Goal: Task Accomplishment & Management: Manage account settings

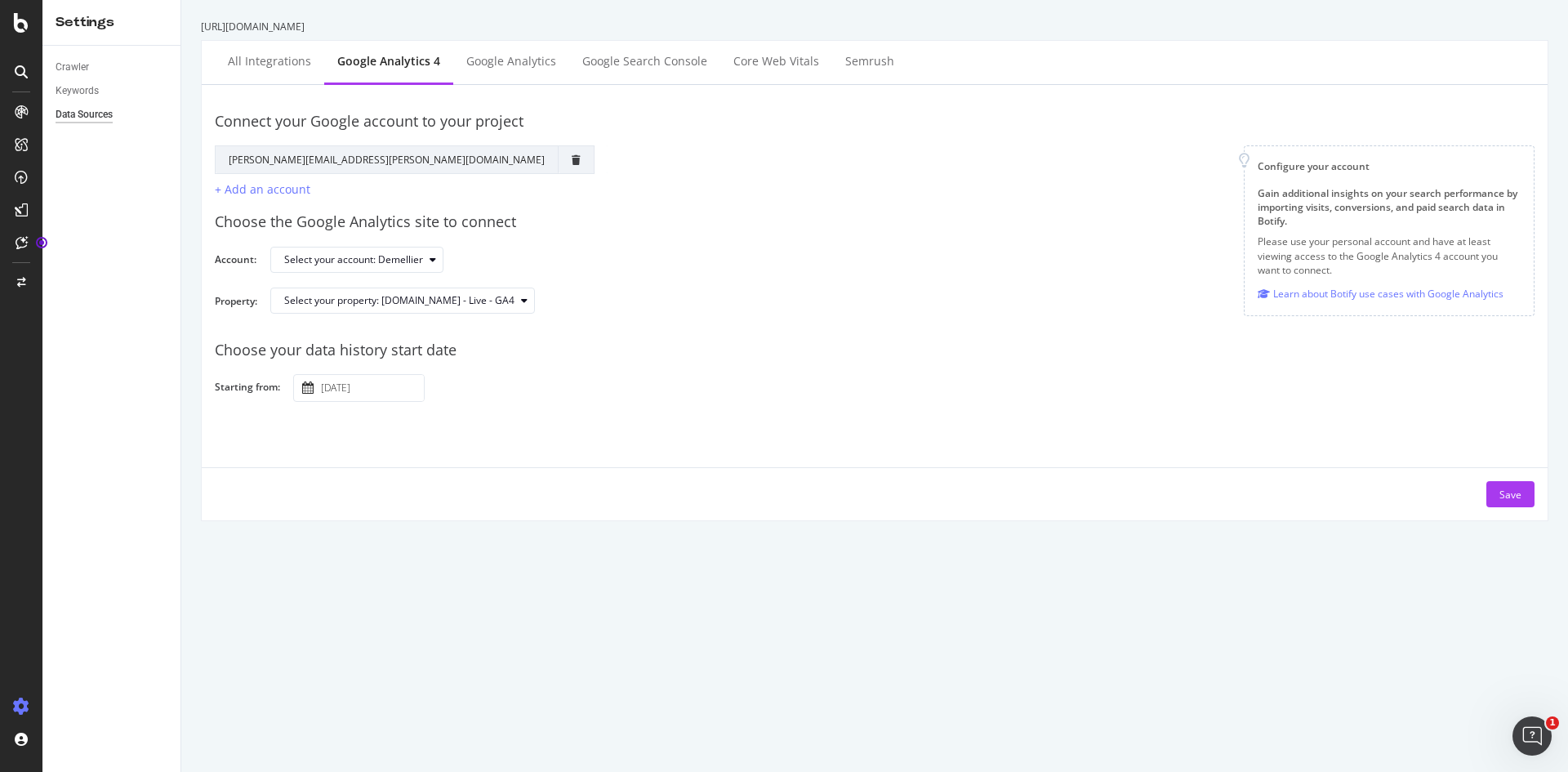
click at [377, 387] on input "[DATE]" at bounding box center [371, 388] width 106 height 26
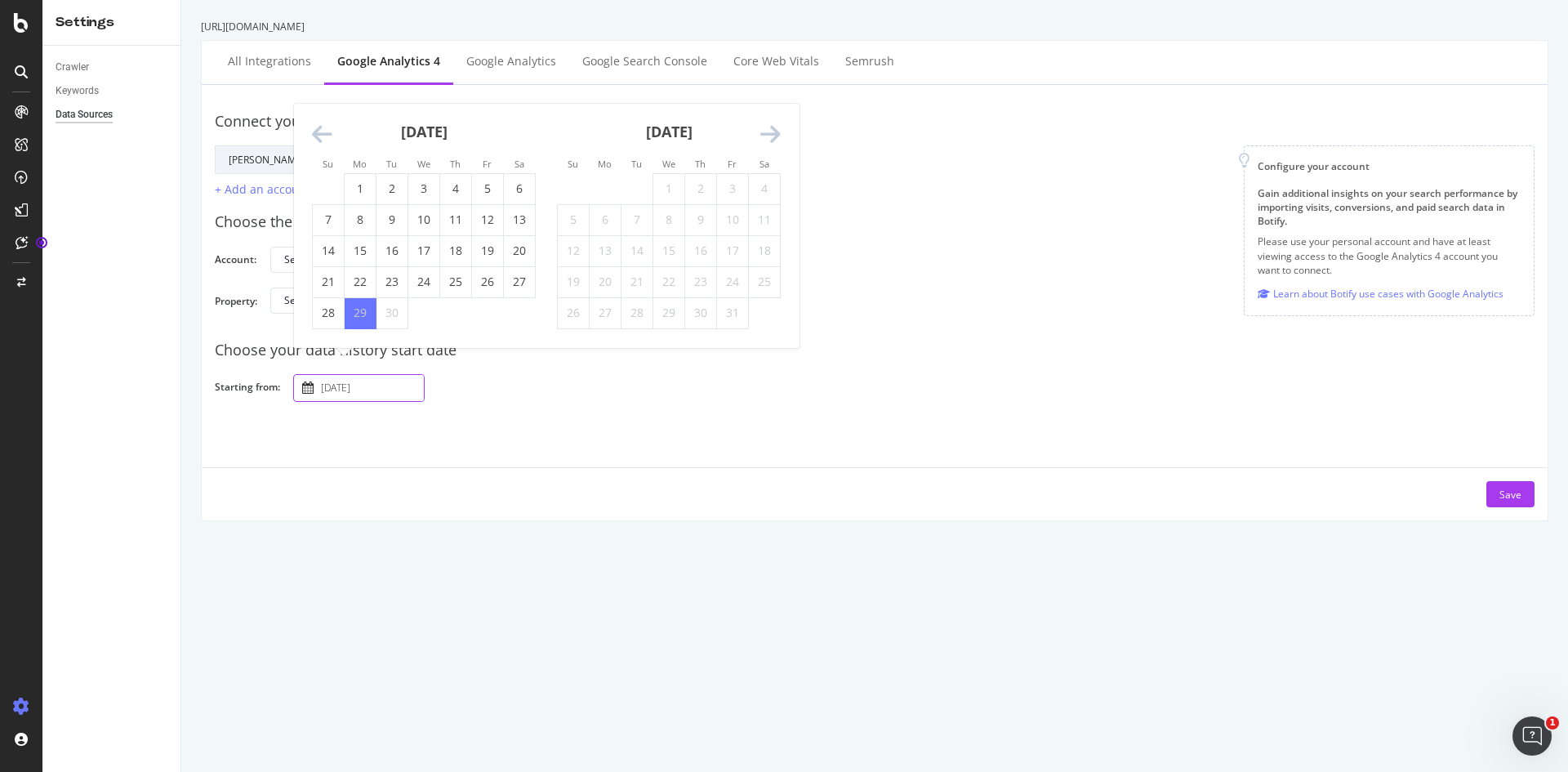
click at [326, 127] on icon "Move backward to switch to the previous month." at bounding box center [322, 135] width 21 height 23
click at [326, 127] on div "Su Mo Tu We Th Fr Sa Su Mo Tu We Th Fr Sa [DATE] 1 2 3 4 5 6 7 8 9 10 11 12 13 …" at bounding box center [546, 210] width 505 height 275
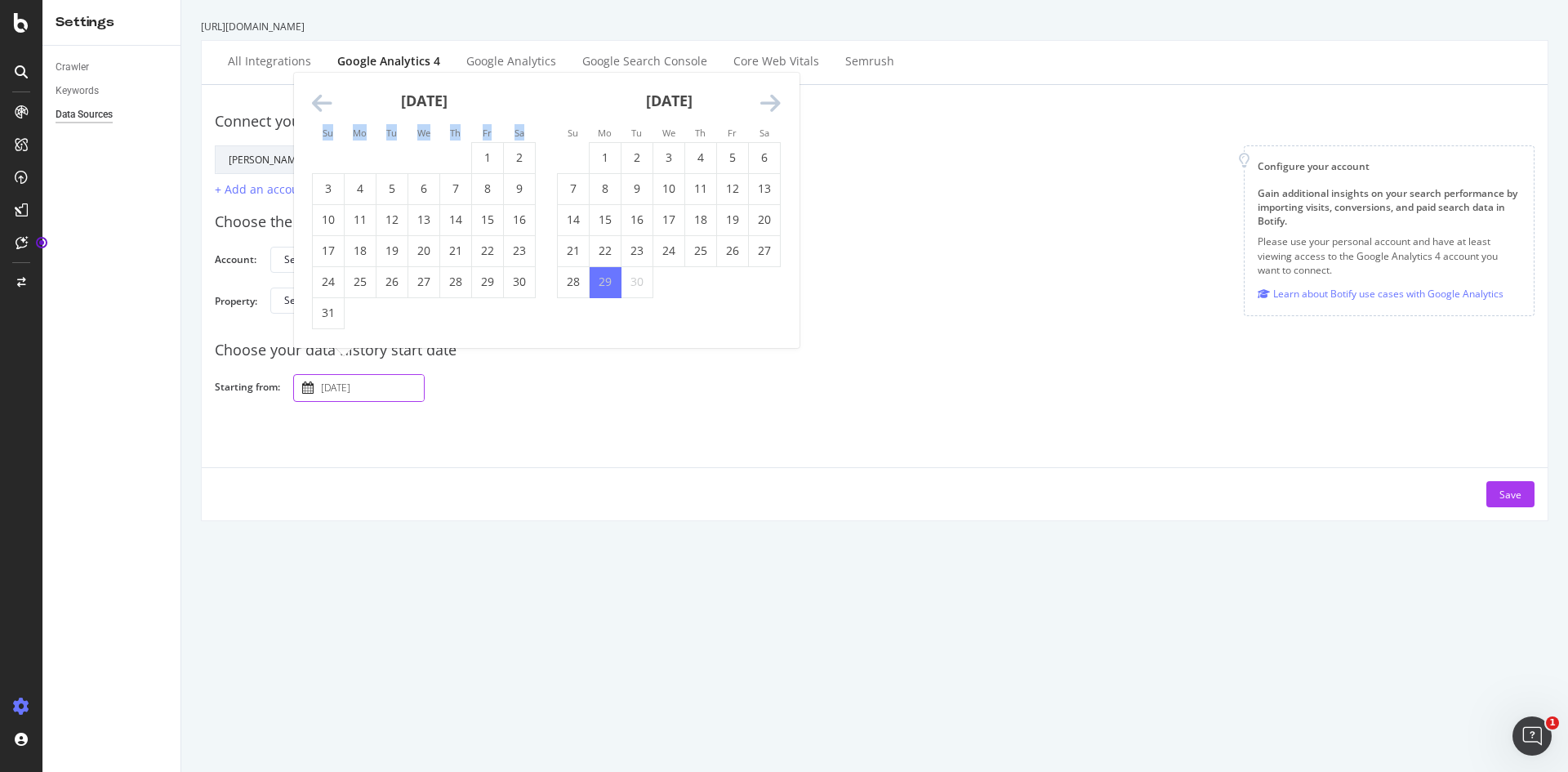
click at [326, 127] on small "Su" at bounding box center [328, 132] width 11 height 12
click at [318, 111] on icon "Move backward to switch to the previous month." at bounding box center [322, 104] width 21 height 23
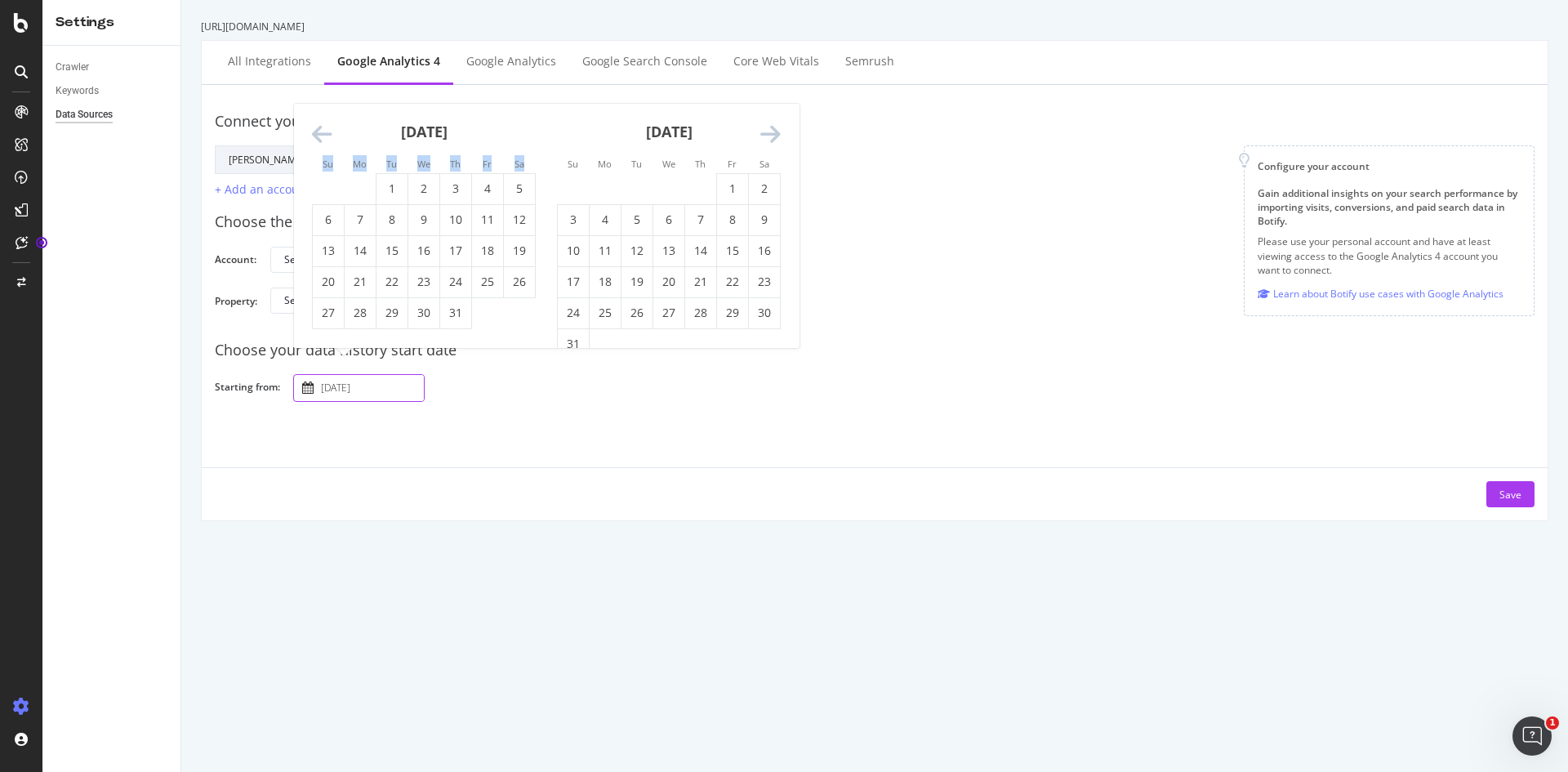
click at [318, 111] on div "[DATE]" at bounding box center [423, 138] width 224 height 69
click at [321, 131] on icon "Move backward to switch to the previous month." at bounding box center [322, 135] width 21 height 23
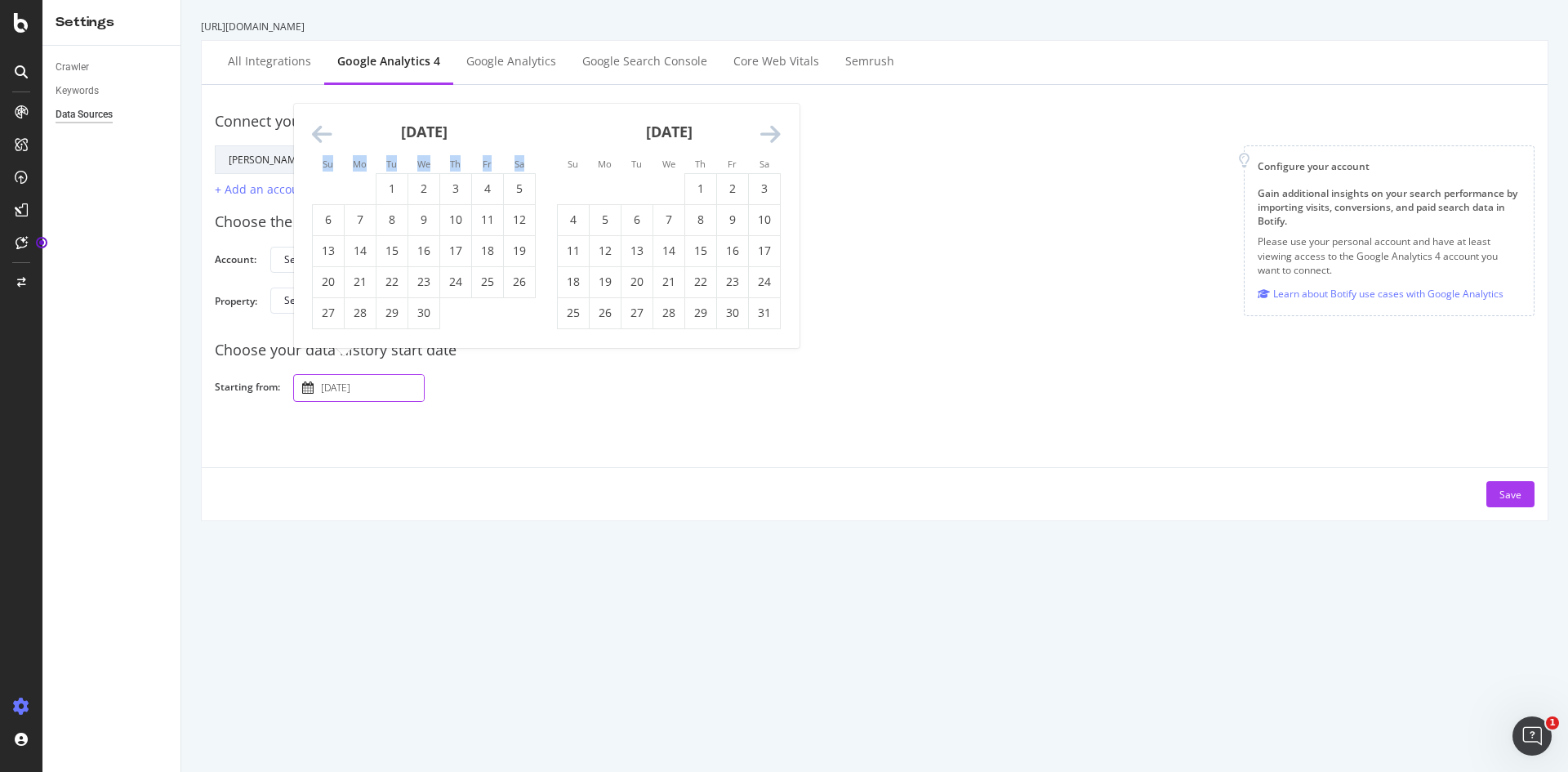
click at [321, 131] on icon "Move backward to switch to the previous month." at bounding box center [322, 135] width 21 height 23
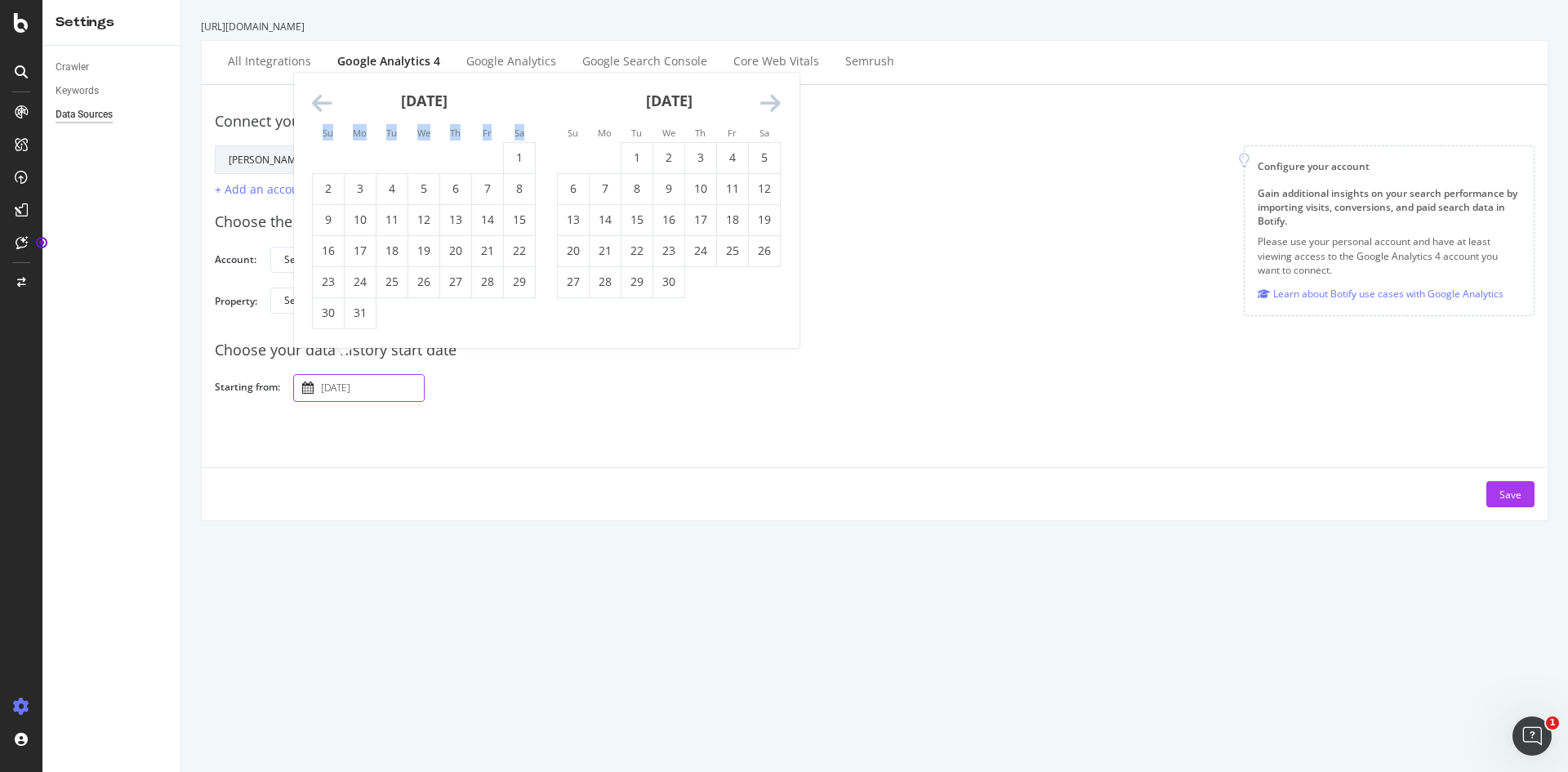
click at [321, 131] on div "Su Mo Tu We Th Fr Sa Su Mo Tu We Th Fr Sa [DATE] 1 2 3 4 5 6 7 8 9 10 11 12 13 …" at bounding box center [546, 210] width 505 height 275
click at [314, 97] on icon "Move backward to switch to the previous month." at bounding box center [322, 104] width 21 height 23
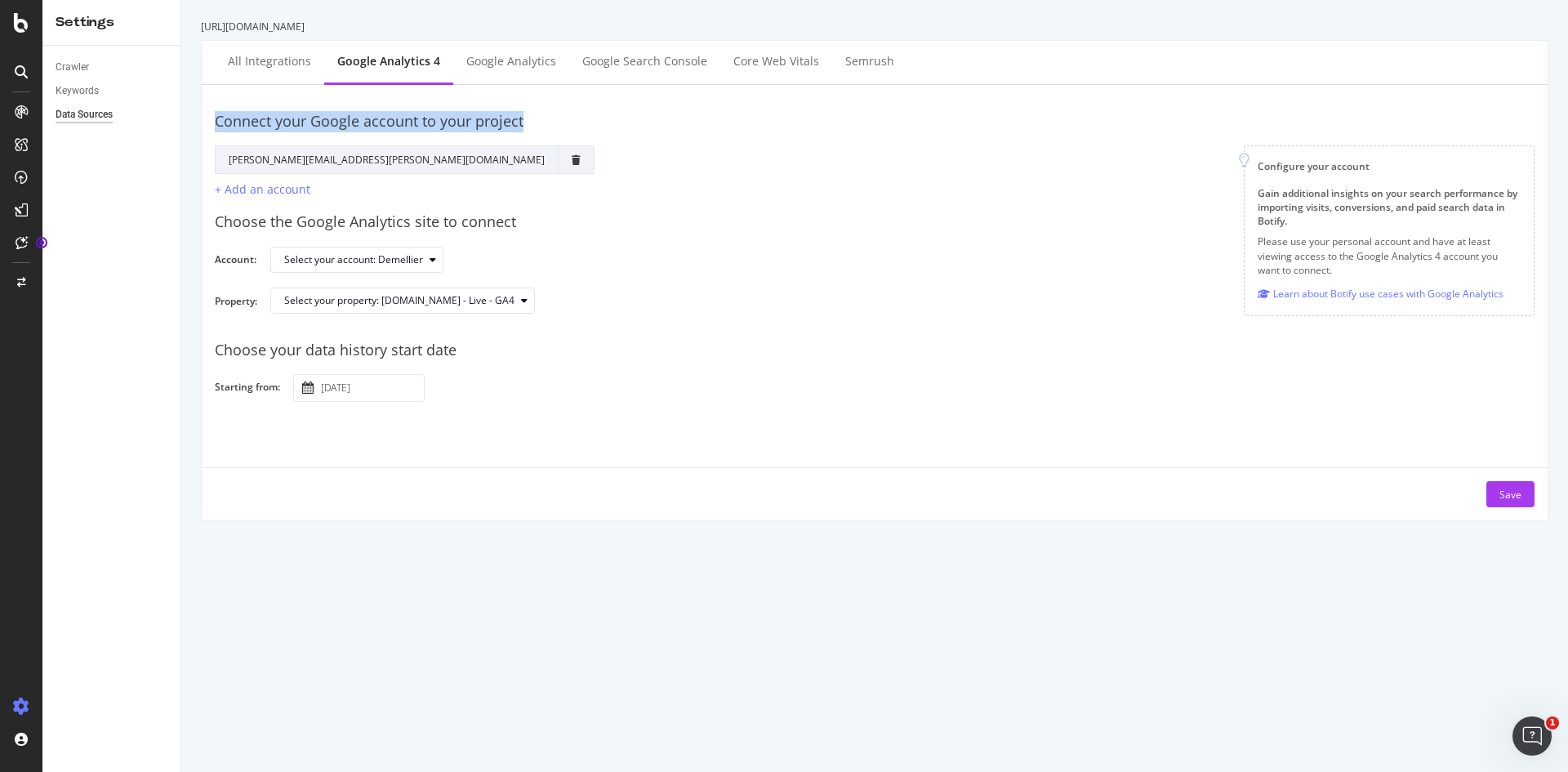
click at [314, 97] on div "Connect your Google account to your project Google Account Action Reconnect Acc…" at bounding box center [875, 303] width 1346 height 436
click at [727, 277] on div "Choose the Google Analytics site to connect Account: Select your account: Demel…" at bounding box center [874, 263] width 1319 height 128
click at [377, 384] on input "[DATE]" at bounding box center [371, 388] width 106 height 26
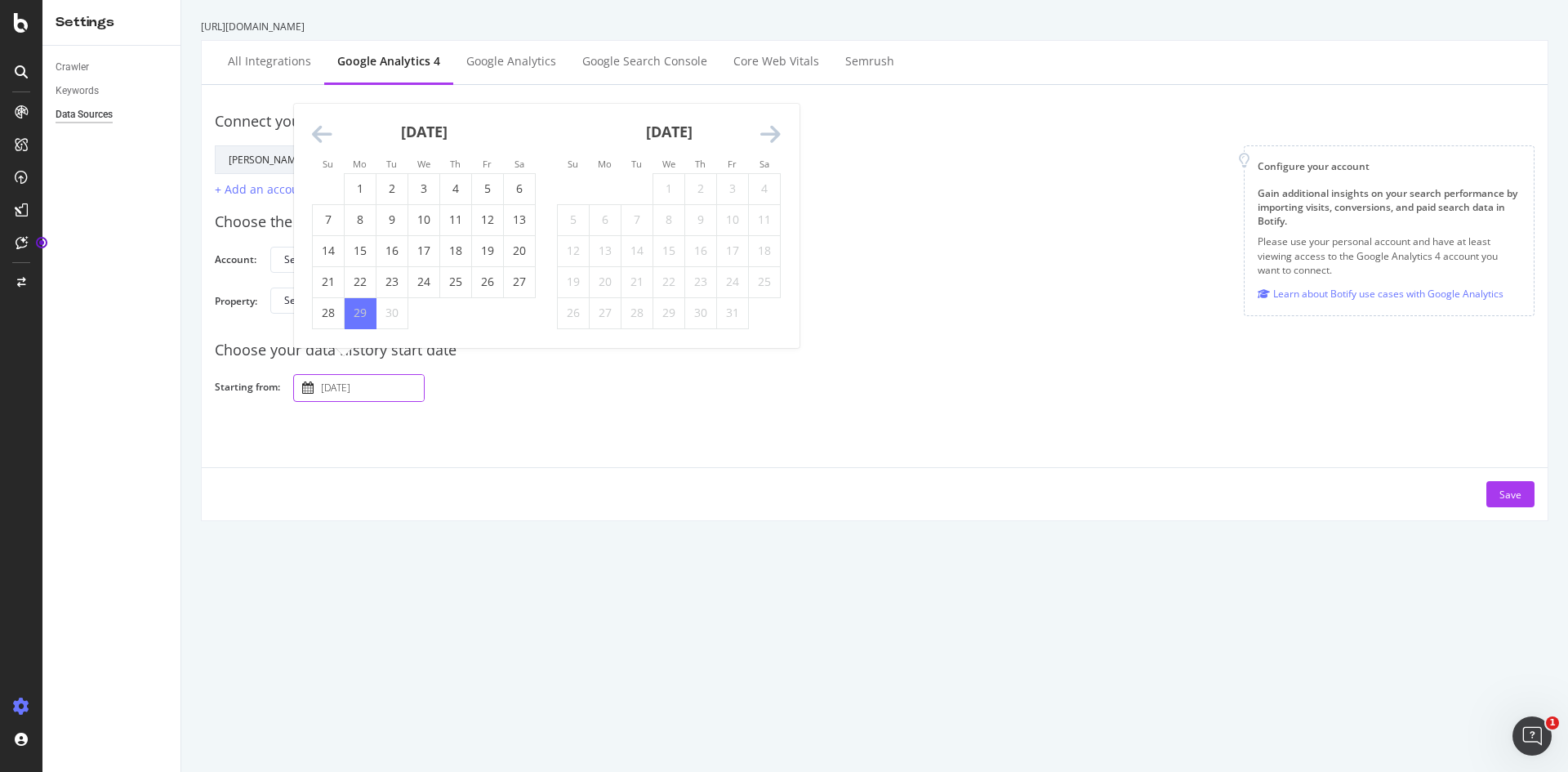
click at [323, 135] on icon "Move backward to switch to the previous month." at bounding box center [322, 135] width 21 height 23
click at [320, 111] on icon "Move backward to switch to the previous month." at bounding box center [322, 104] width 21 height 23
click at [318, 128] on icon "Move backward to switch to the previous month." at bounding box center [322, 135] width 21 height 23
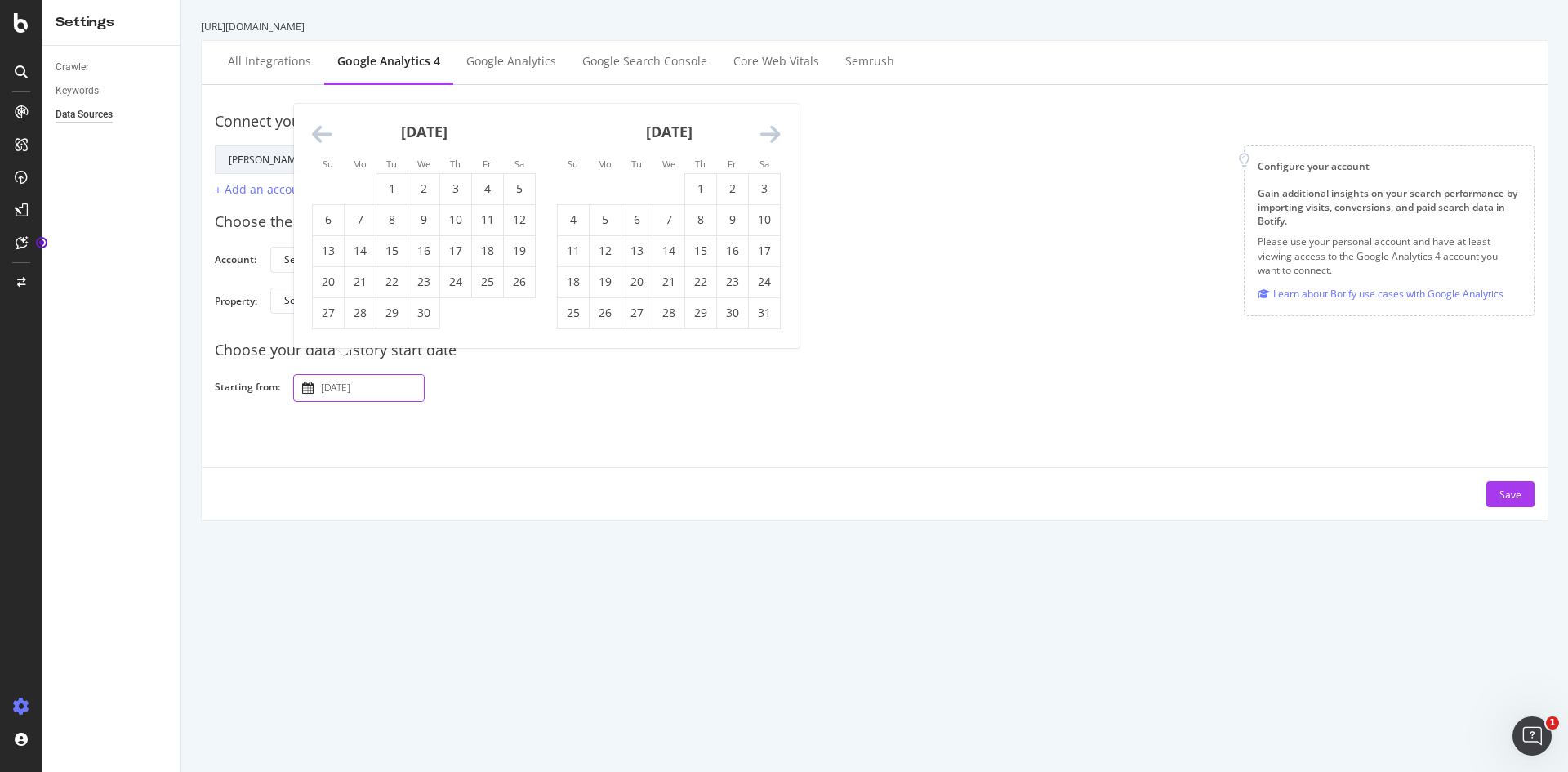
click at [318, 128] on icon "Move backward to switch to the previous month." at bounding box center [322, 135] width 21 height 23
click at [318, 101] on icon "Move backward to switch to the previous month." at bounding box center [322, 104] width 21 height 23
click at [313, 128] on icon "Move backward to switch to the previous month." at bounding box center [322, 135] width 21 height 23
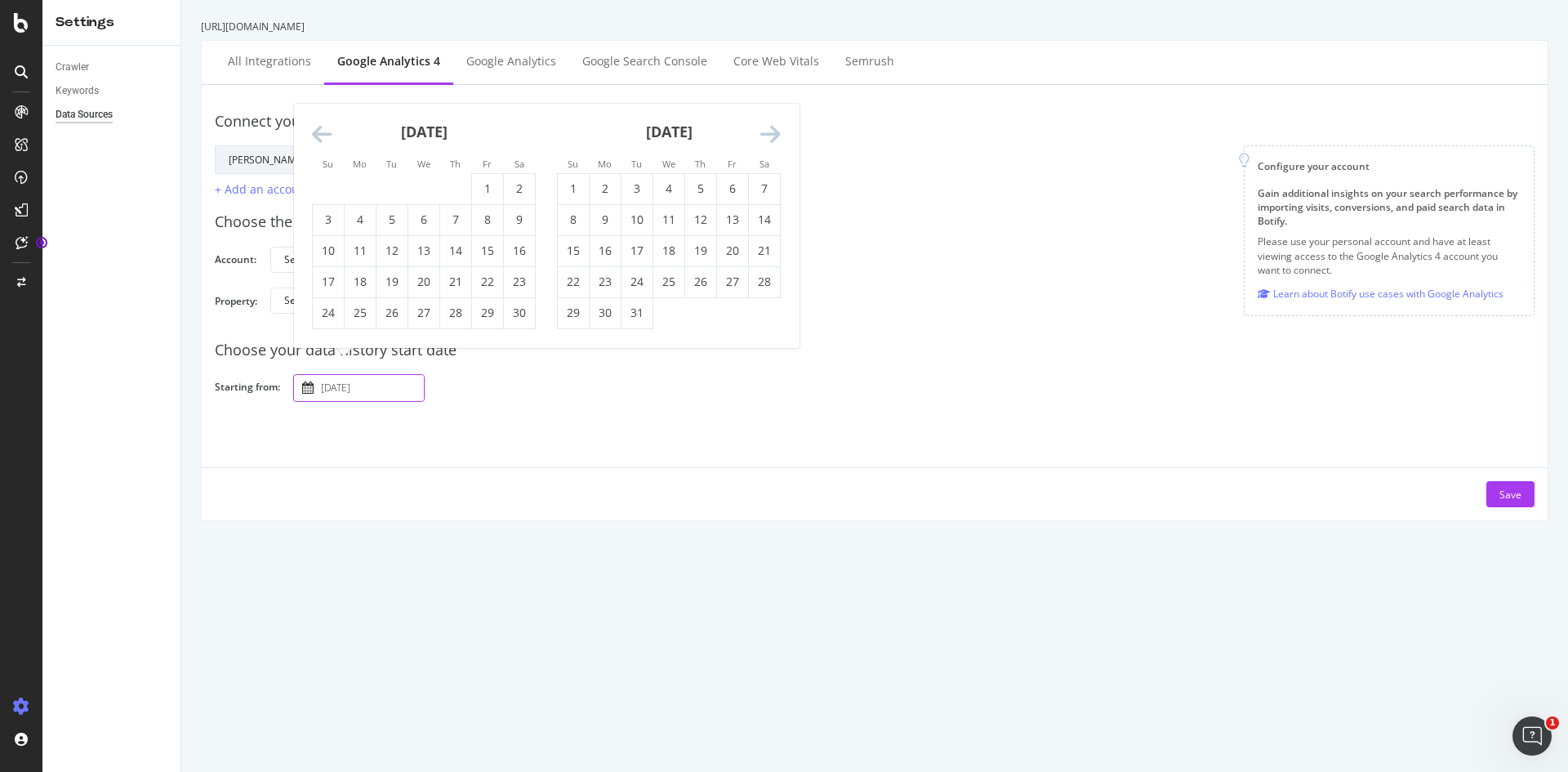
click at [313, 128] on icon "Move backward to switch to the previous month." at bounding box center [322, 135] width 21 height 23
click at [318, 136] on icon "Move backward to switch to the previous month." at bounding box center [322, 135] width 21 height 23
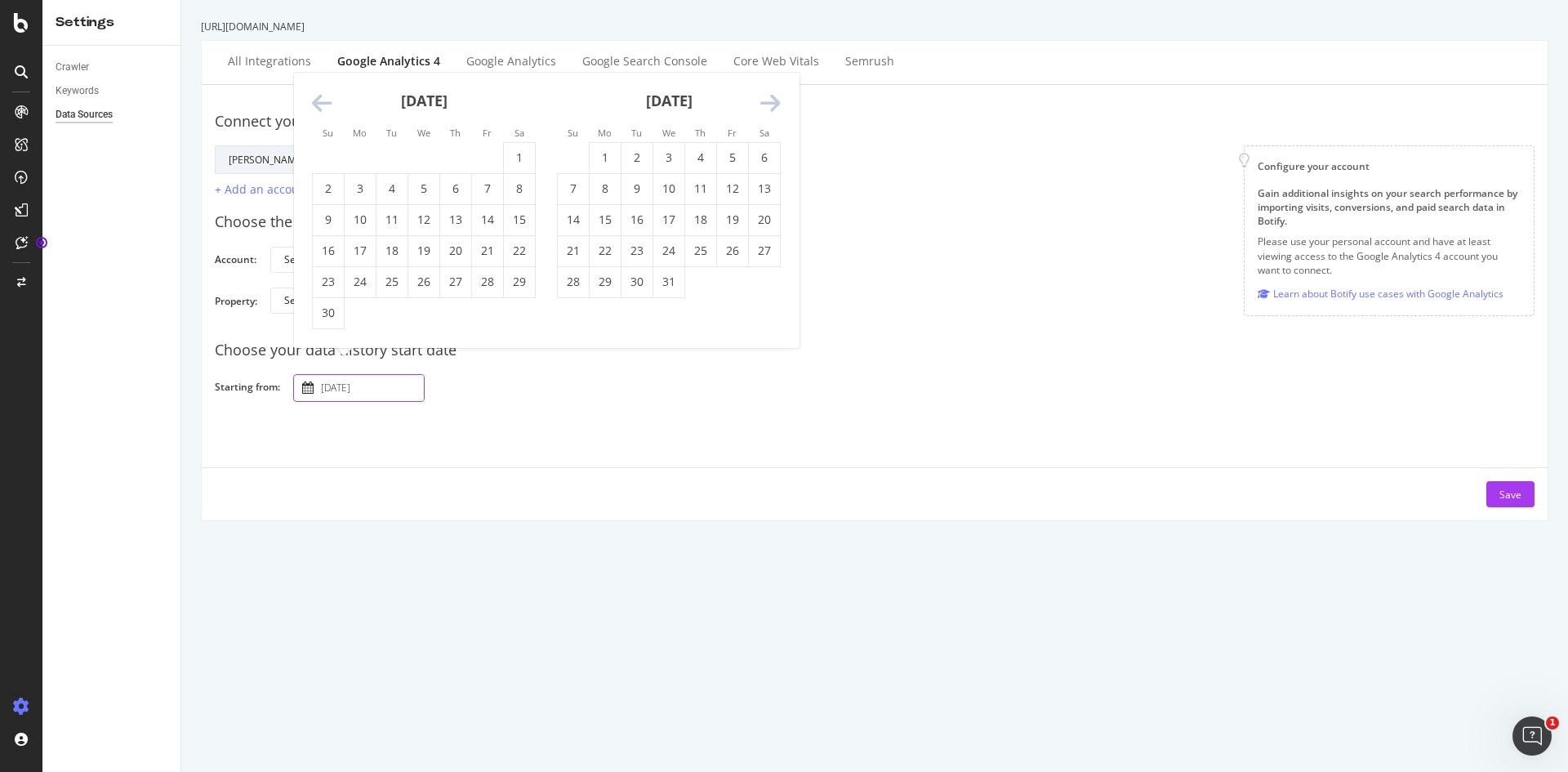
click at [315, 98] on icon "Move backward to switch to the previous month." at bounding box center [322, 104] width 21 height 23
click at [323, 137] on icon "Move backward to switch to the previous month." at bounding box center [322, 135] width 21 height 23
click at [323, 110] on icon "Move backward to switch to the previous month." at bounding box center [322, 104] width 21 height 23
click at [320, 141] on icon "Move backward to switch to the previous month." at bounding box center [322, 135] width 21 height 23
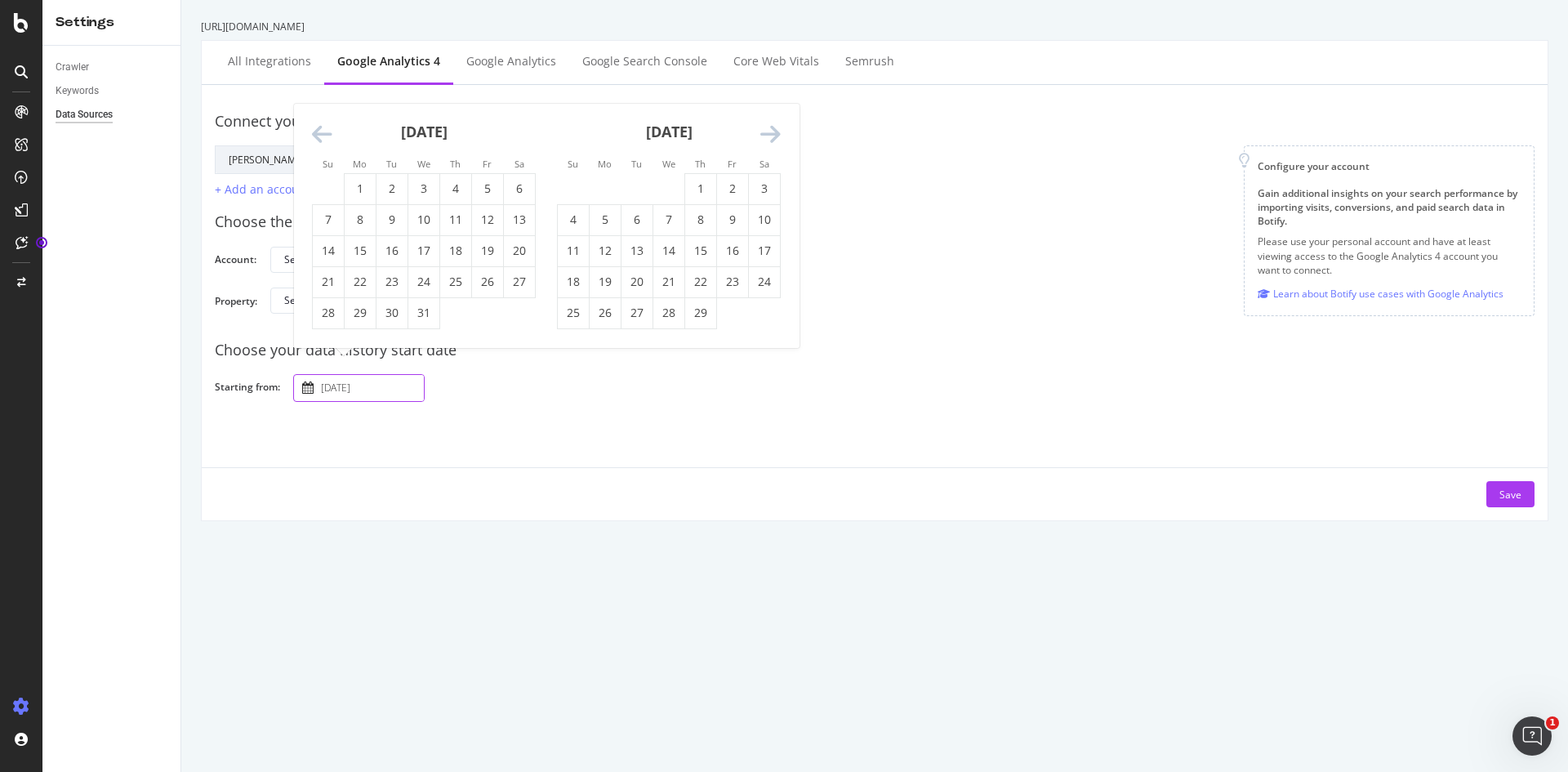
click at [320, 141] on icon "Move backward to switch to the previous month." at bounding box center [322, 135] width 21 height 23
click at [320, 106] on icon "Move backward to switch to the previous month." at bounding box center [322, 104] width 21 height 23
click at [318, 130] on icon "Move backward to switch to the previous month." at bounding box center [322, 135] width 21 height 23
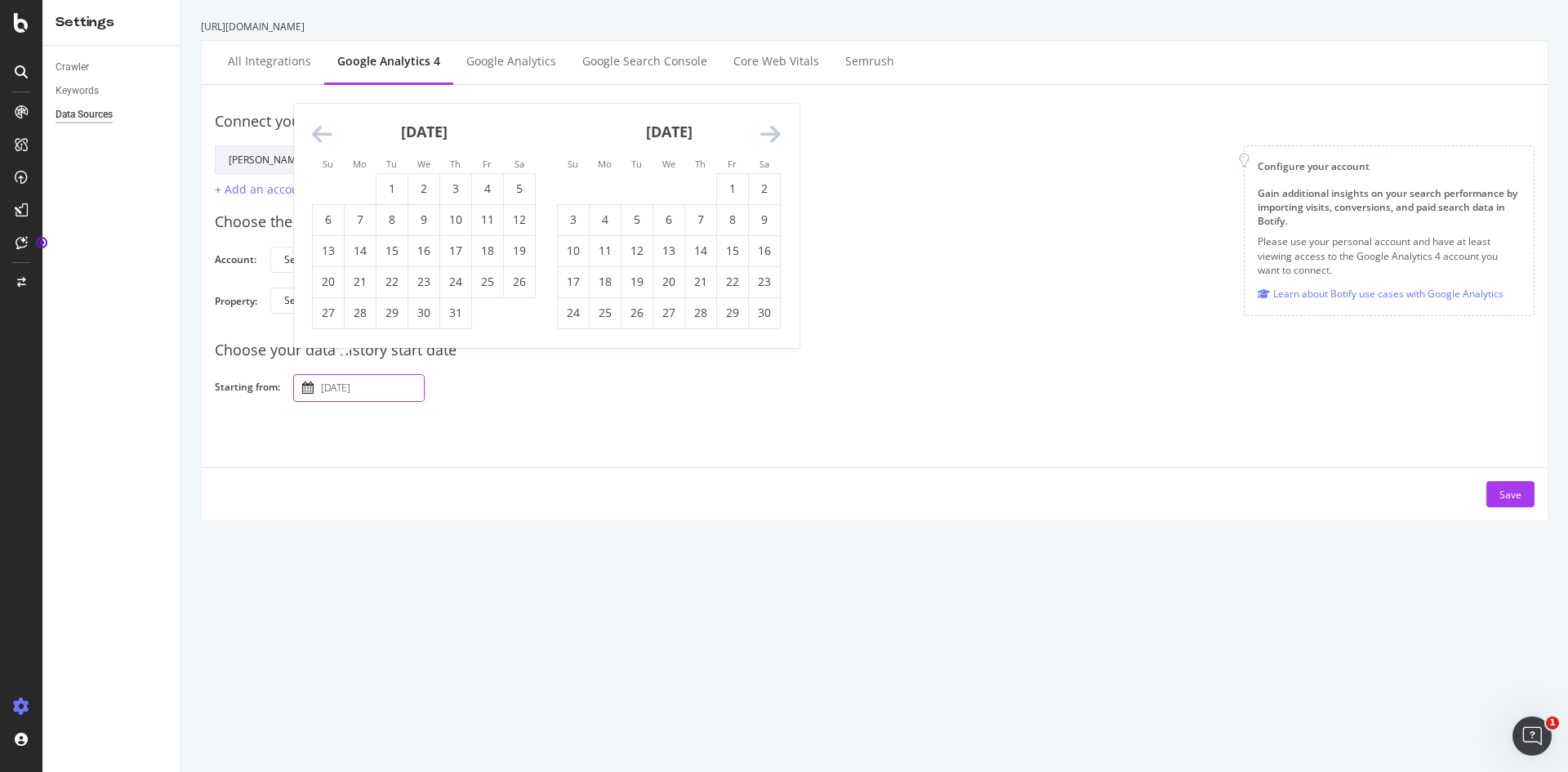
click at [318, 130] on icon "Move backward to switch to the previous month." at bounding box center [322, 135] width 21 height 23
click at [319, 103] on icon "Move backward to switch to the previous month." at bounding box center [322, 104] width 21 height 23
click at [322, 133] on icon "Move backward to switch to the previous month." at bounding box center [322, 135] width 21 height 23
click at [323, 133] on small "Su" at bounding box center [328, 132] width 11 height 12
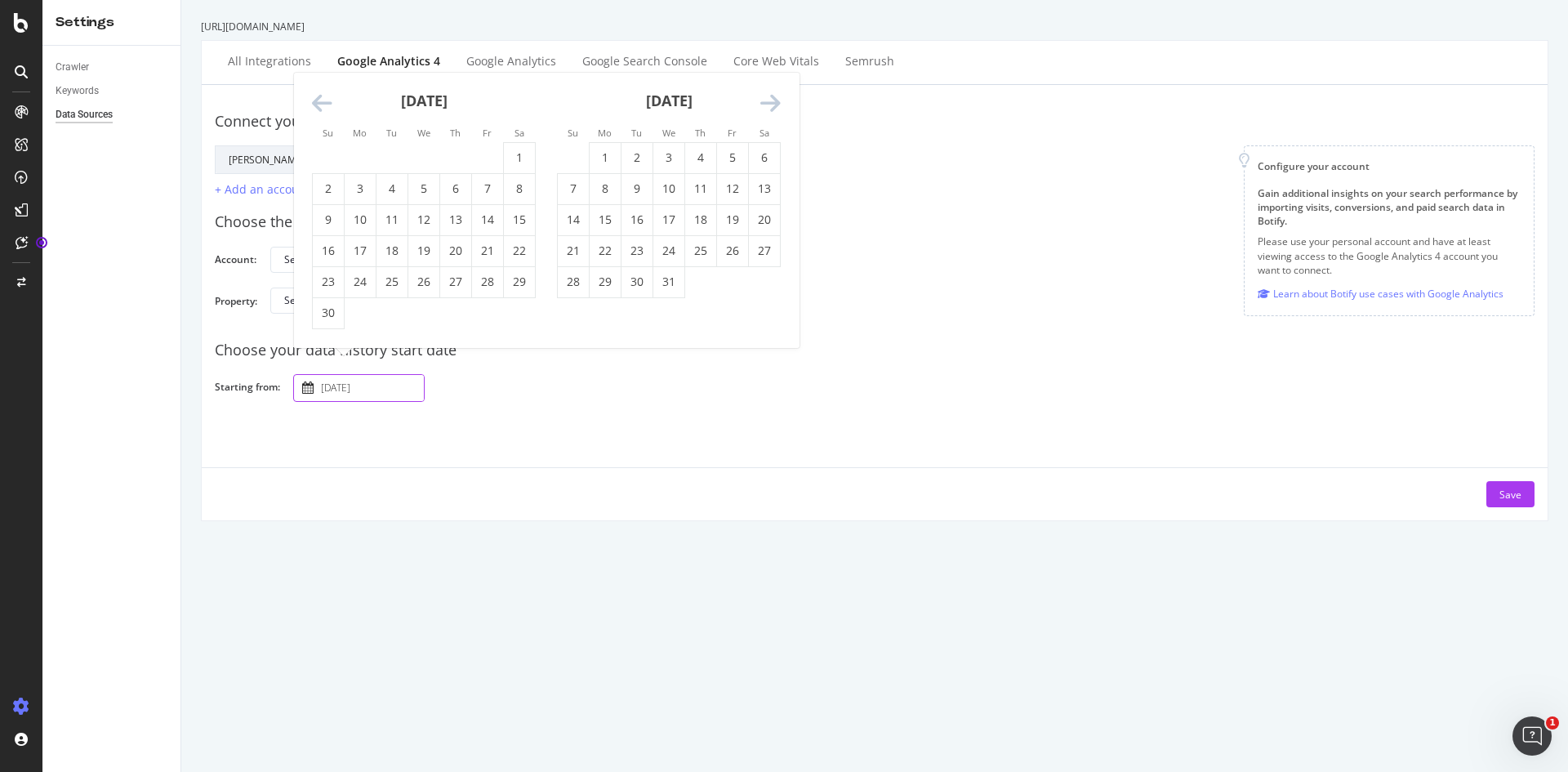
click at [322, 104] on icon "Move backward to switch to the previous month." at bounding box center [322, 104] width 21 height 23
click at [325, 137] on icon "Move backward to switch to the previous month." at bounding box center [322, 135] width 21 height 23
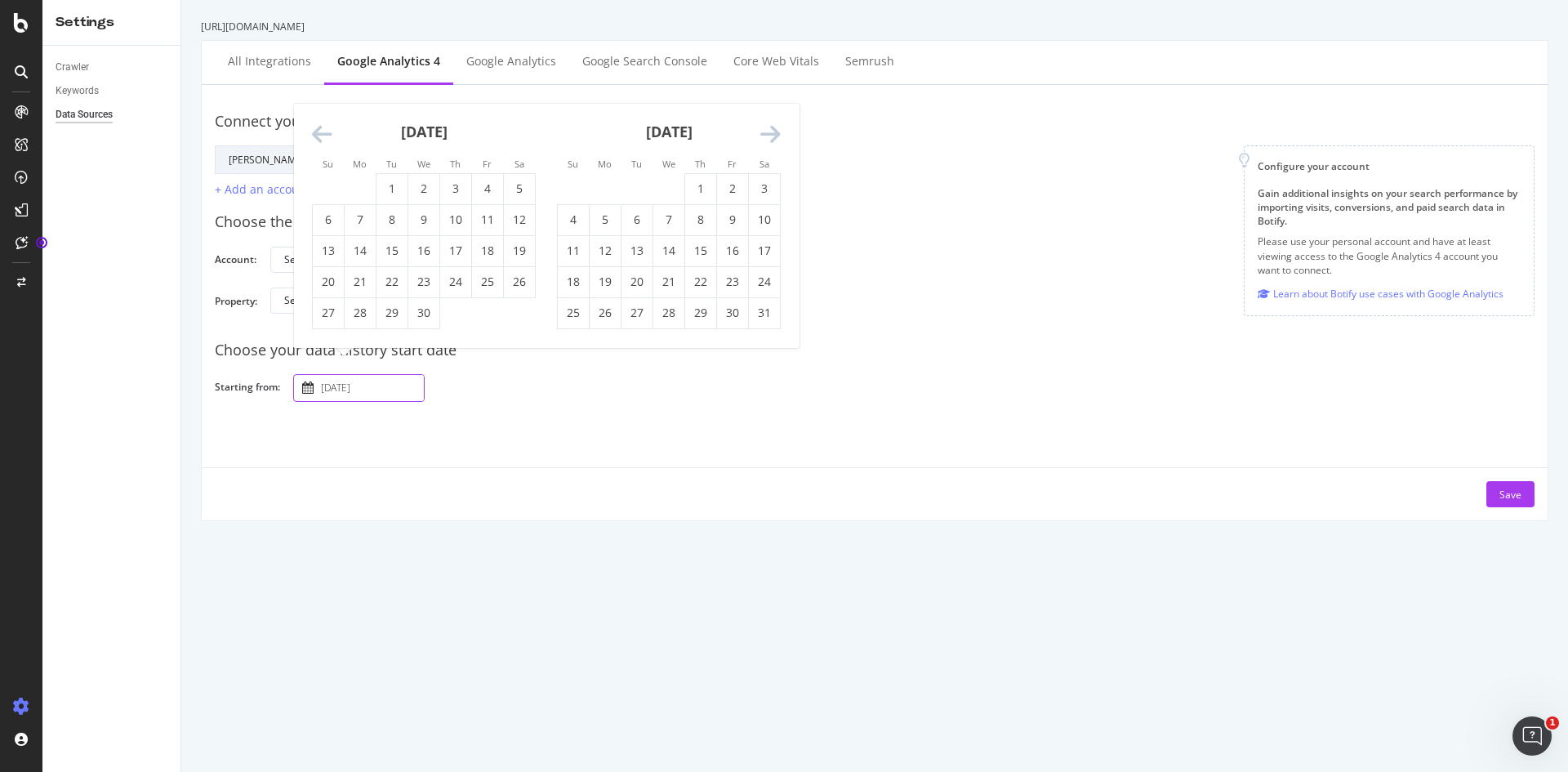
click at [325, 137] on icon "Move backward to switch to the previous month." at bounding box center [322, 135] width 21 height 23
click at [325, 137] on small "Su" at bounding box center [328, 132] width 11 height 12
click at [325, 108] on icon "Move backward to switch to the previous month." at bounding box center [322, 104] width 21 height 23
click at [318, 136] on icon "Move backward to switch to the previous month." at bounding box center [322, 135] width 21 height 23
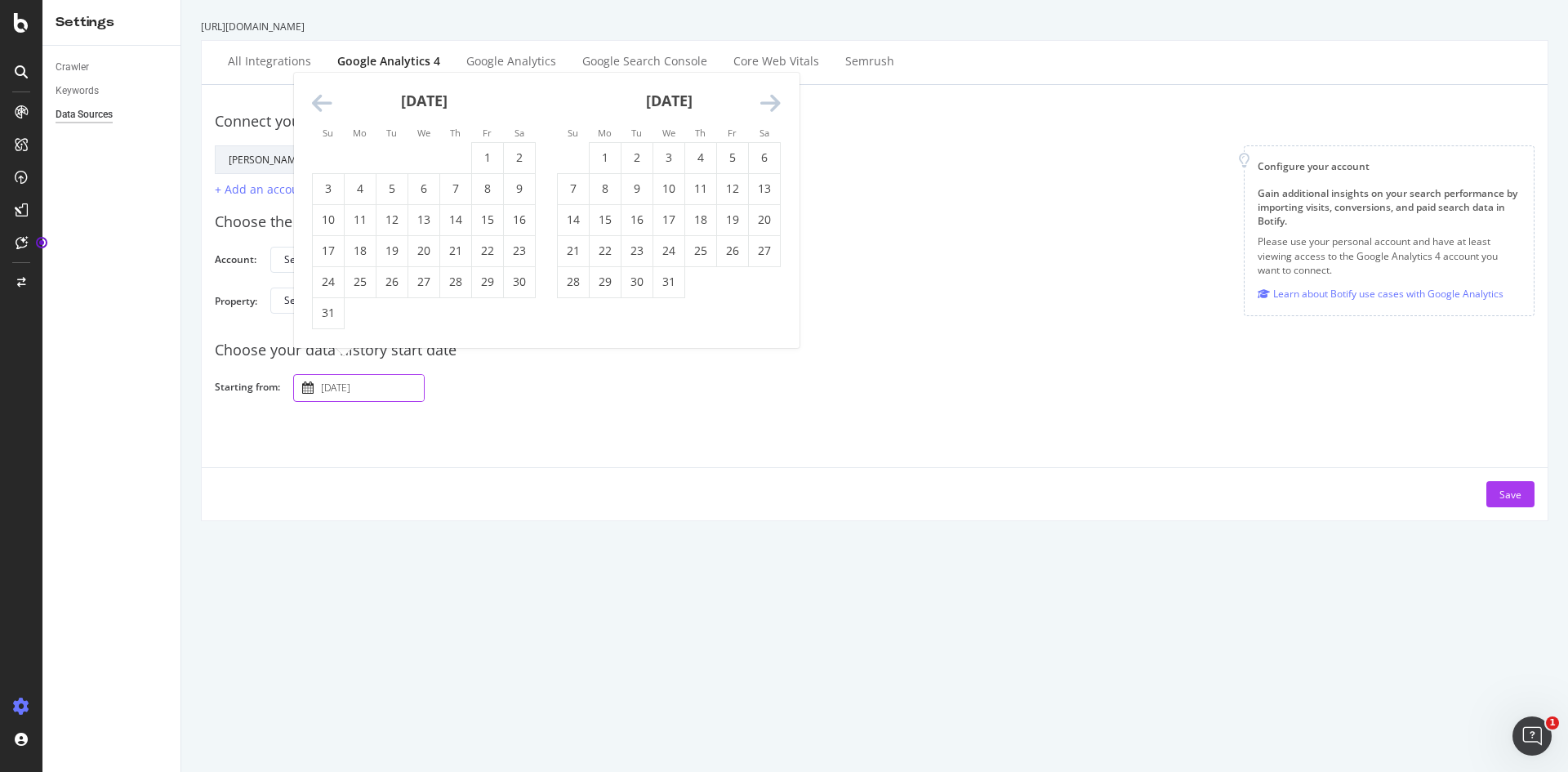
click at [318, 136] on li "Su" at bounding box center [328, 132] width 32 height 17
click at [321, 99] on icon "Move backward to switch to the previous month." at bounding box center [322, 104] width 21 height 23
click at [318, 140] on icon "Move backward to switch to the previous month." at bounding box center [322, 135] width 21 height 23
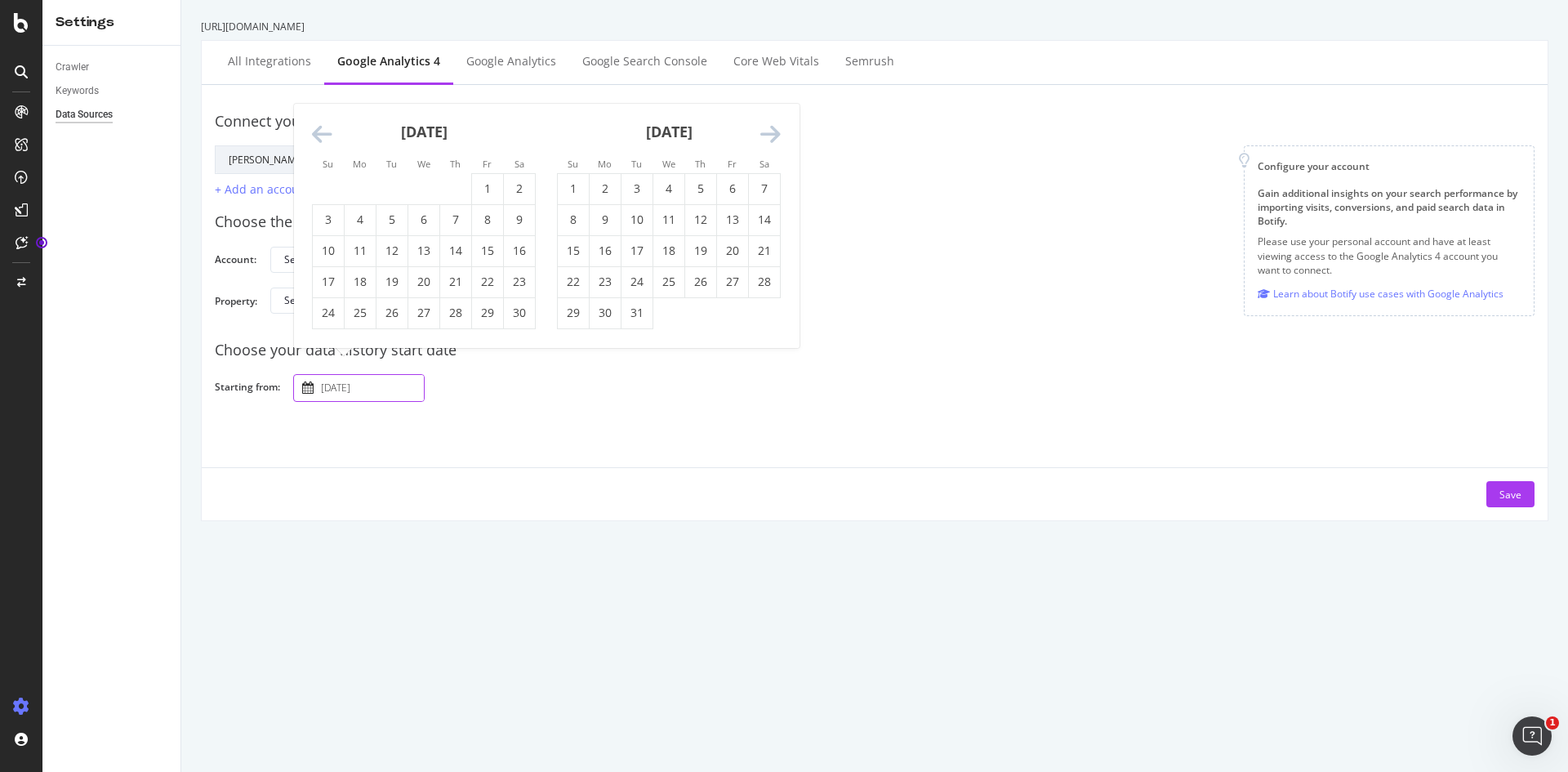
click at [318, 140] on icon "Move backward to switch to the previous month." at bounding box center [322, 135] width 21 height 23
click at [322, 126] on icon "Move backward to switch to the previous month." at bounding box center [322, 135] width 21 height 23
click at [322, 131] on icon "Move backward to switch to the previous month." at bounding box center [322, 135] width 21 height 23
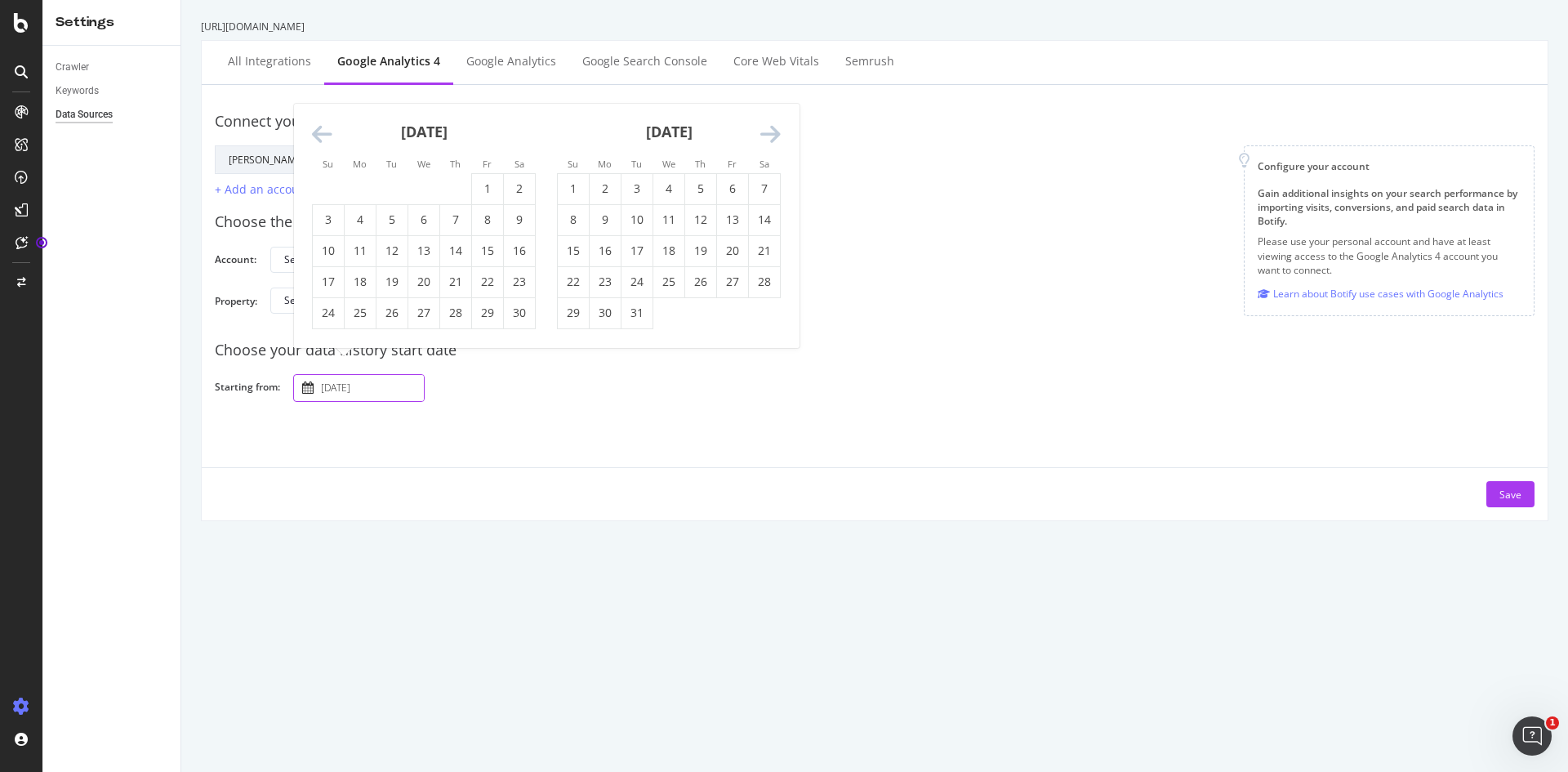
click at [323, 136] on icon "Move backward to switch to the previous month." at bounding box center [322, 135] width 21 height 23
click at [481, 193] on td "1" at bounding box center [488, 188] width 32 height 31
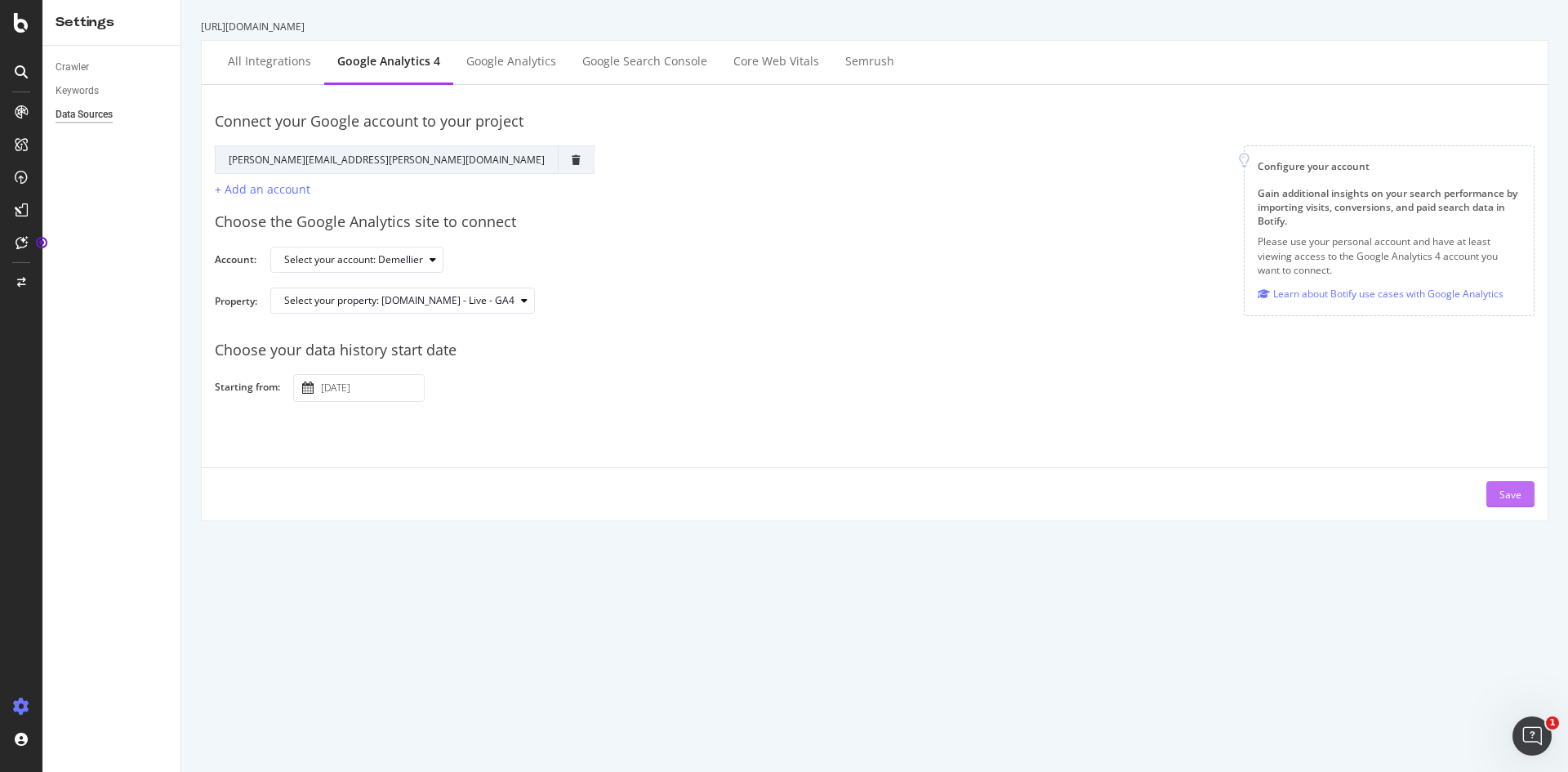
click at [1176, 497] on div "Save" at bounding box center [1511, 494] width 22 height 14
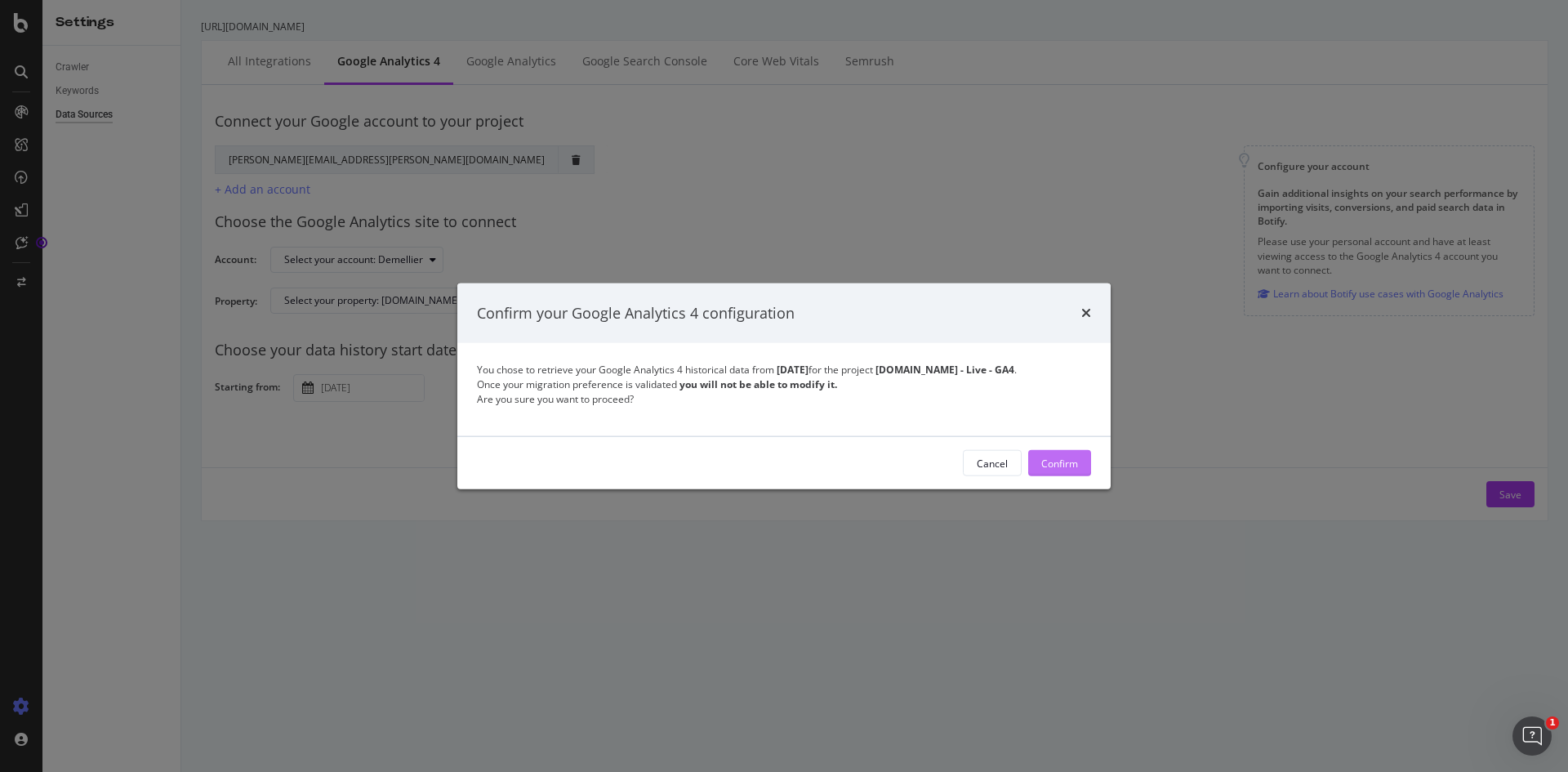
click at [1064, 470] on div "Confirm" at bounding box center [1059, 463] width 37 height 14
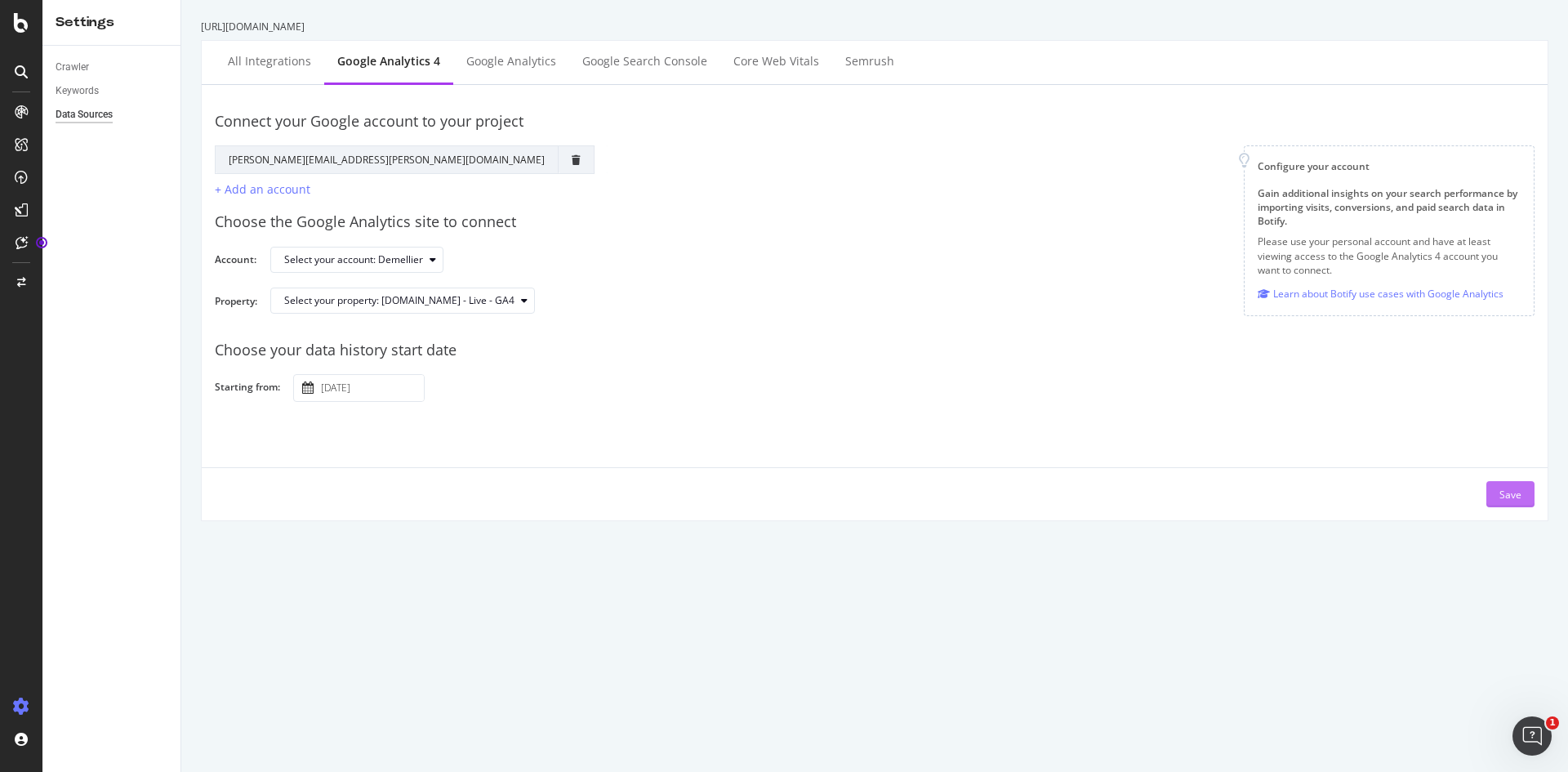
click at [1176, 498] on div "Save" at bounding box center [1511, 494] width 22 height 14
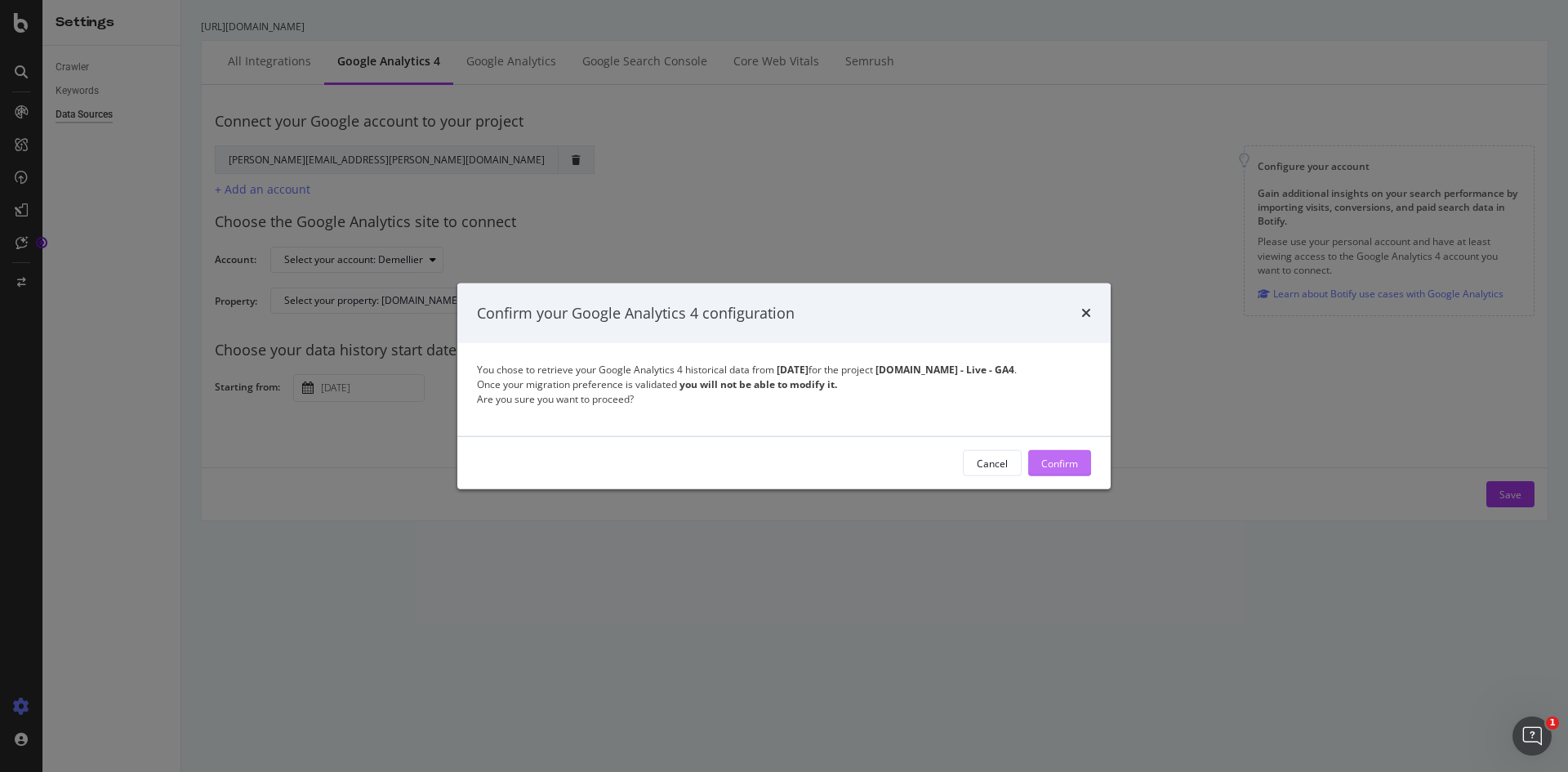
click at [1054, 470] on div "Confirm" at bounding box center [1059, 463] width 37 height 14
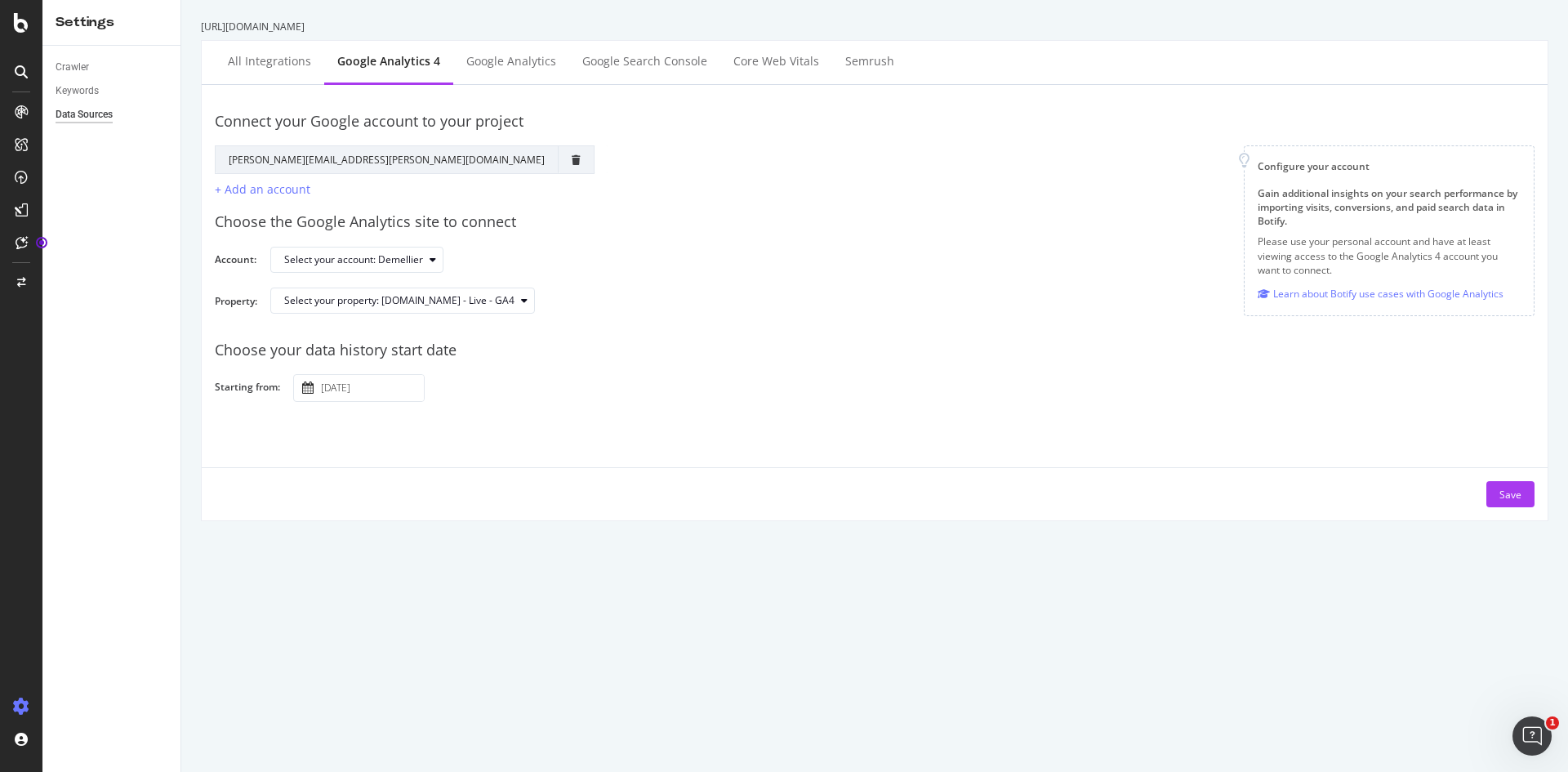
click at [361, 383] on input "[DATE]" at bounding box center [371, 388] width 106 height 26
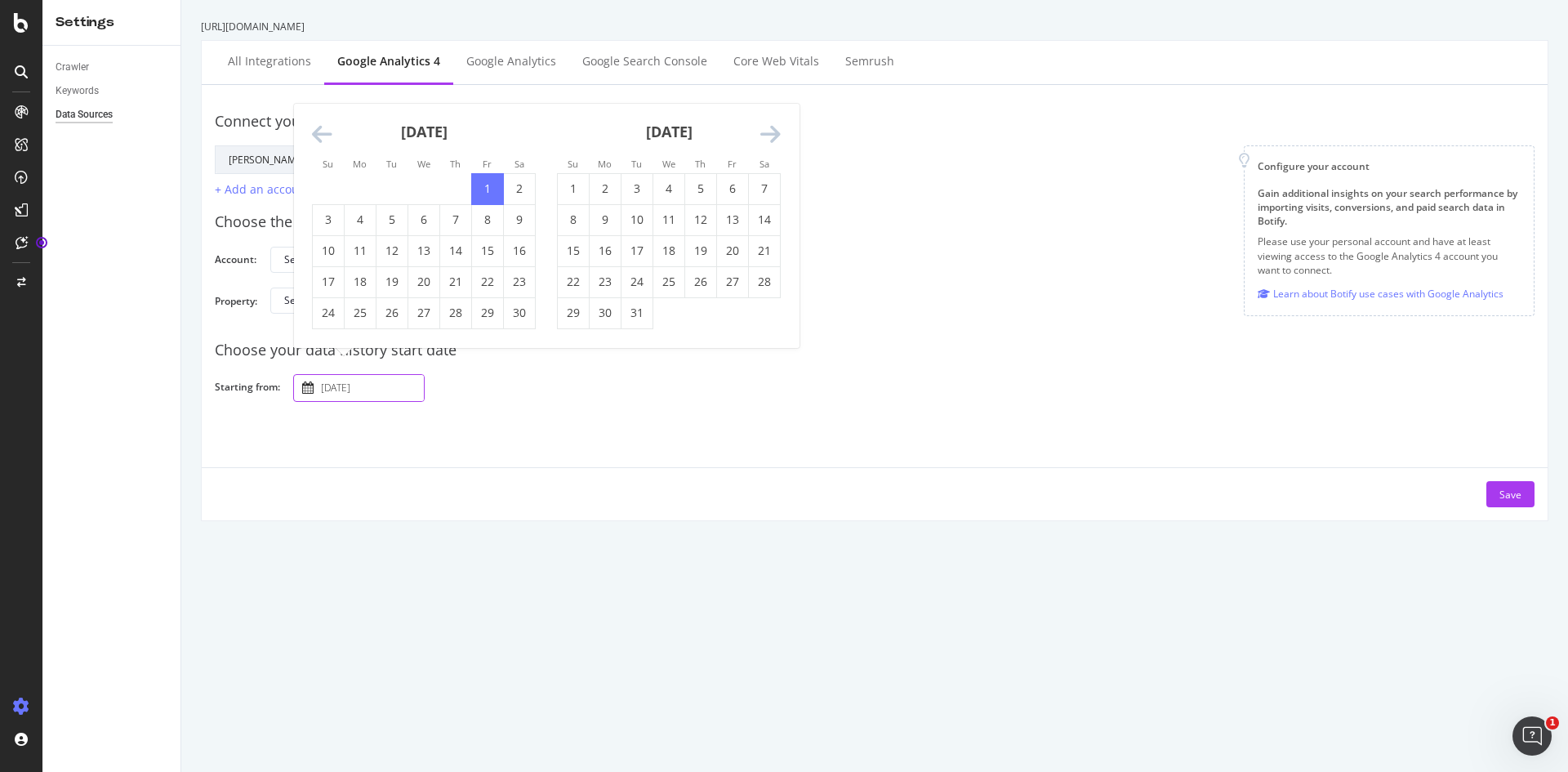
click at [772, 130] on icon "Move forward to switch to the next month." at bounding box center [771, 135] width 21 height 23
click at [731, 158] on td "1" at bounding box center [732, 157] width 32 height 31
type input "[DATE]"
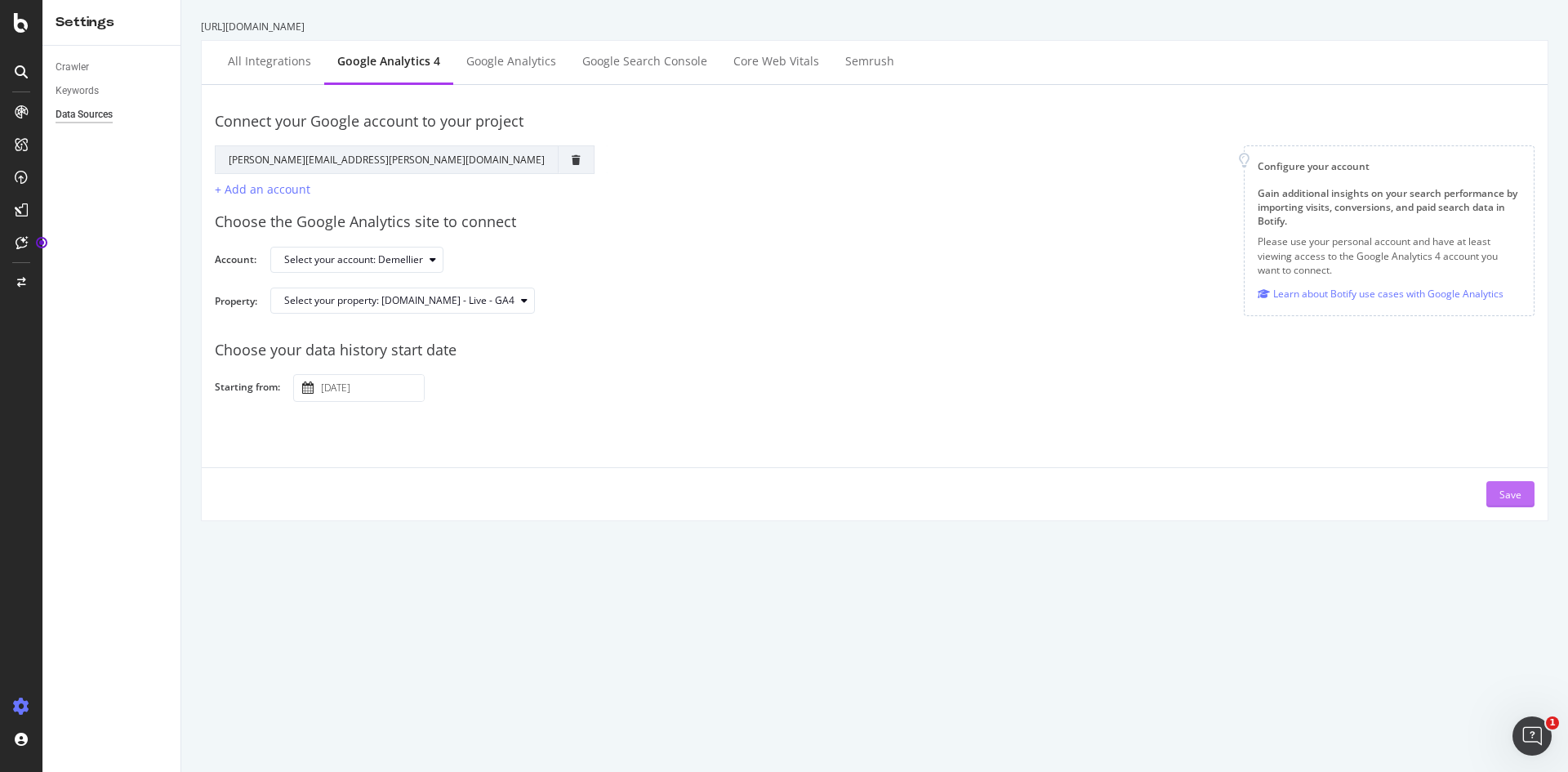
click at [1176, 494] on div "Save" at bounding box center [1511, 494] width 22 height 14
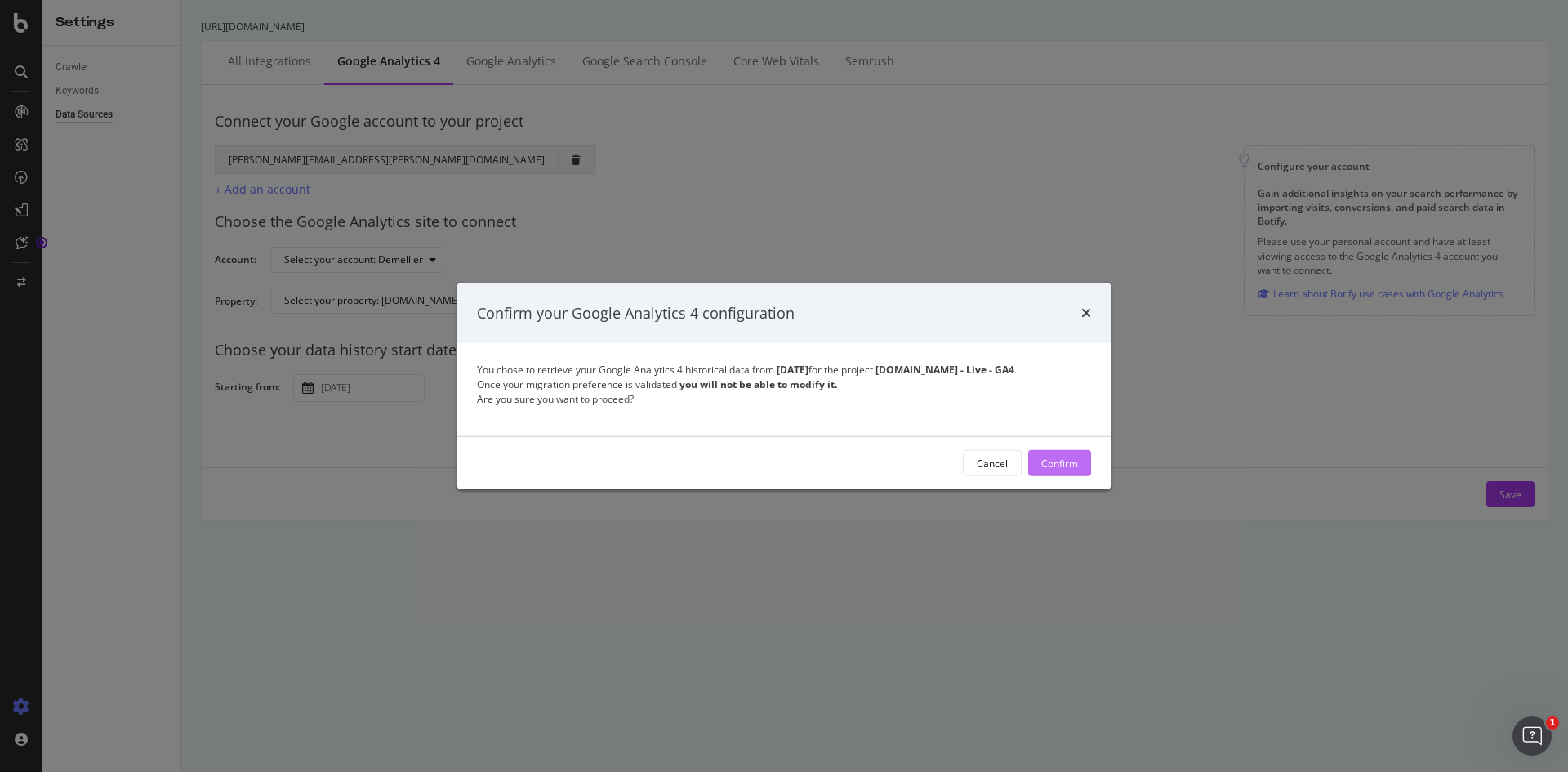
click at [1075, 466] on div "Confirm" at bounding box center [1059, 463] width 37 height 14
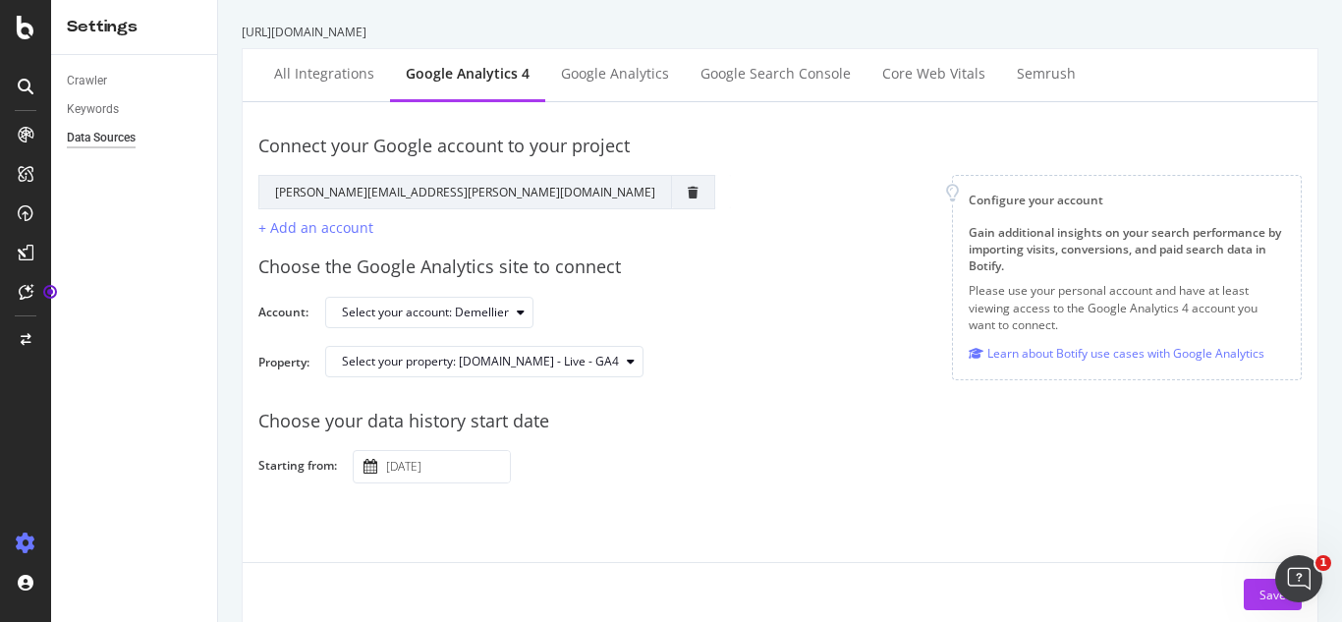
click at [10, 487] on div at bounding box center [25, 323] width 47 height 409
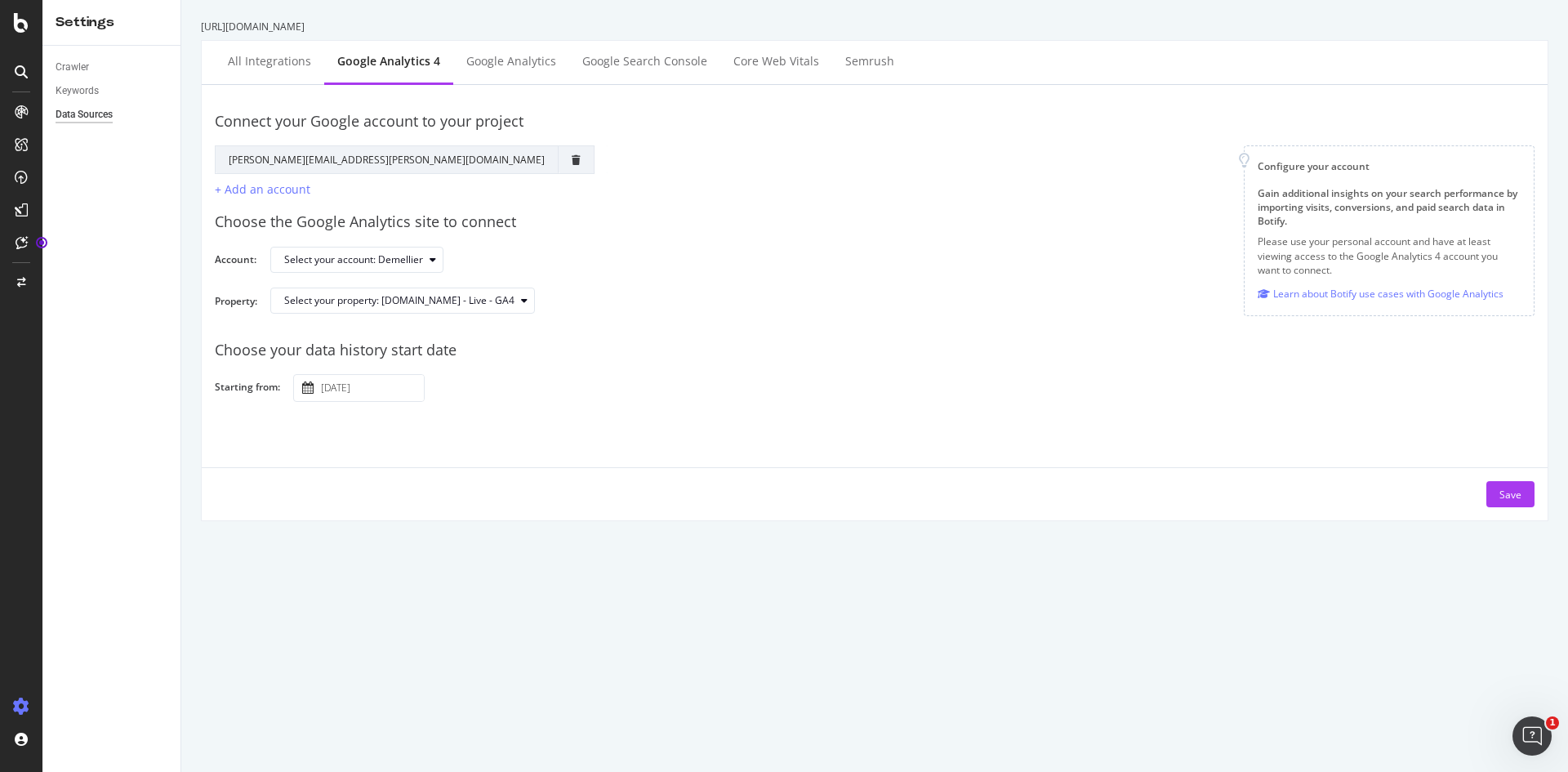
click at [396, 384] on input "[DATE]" at bounding box center [371, 388] width 106 height 26
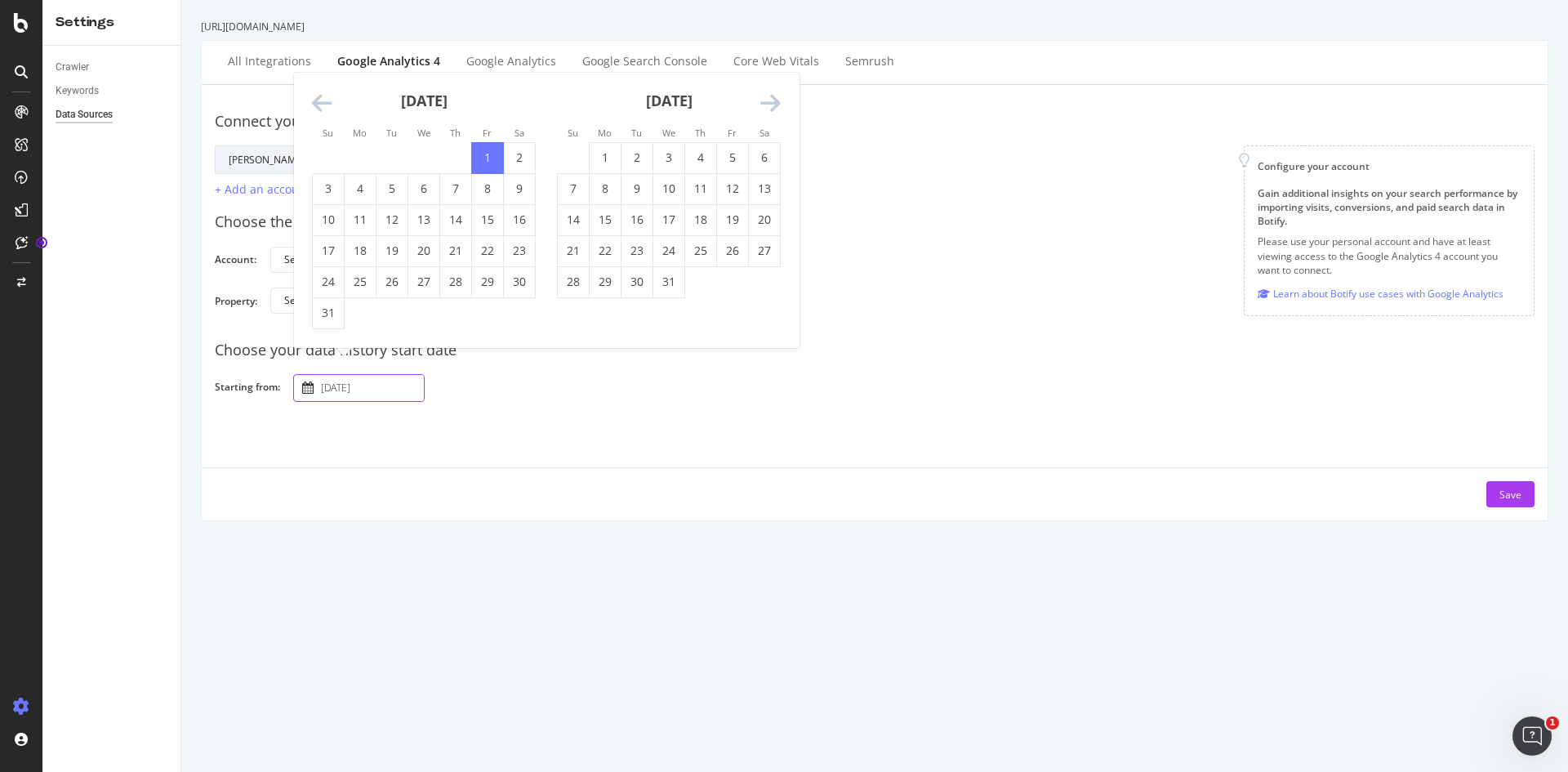
click at [343, 386] on input "[DATE]" at bounding box center [371, 388] width 106 height 26
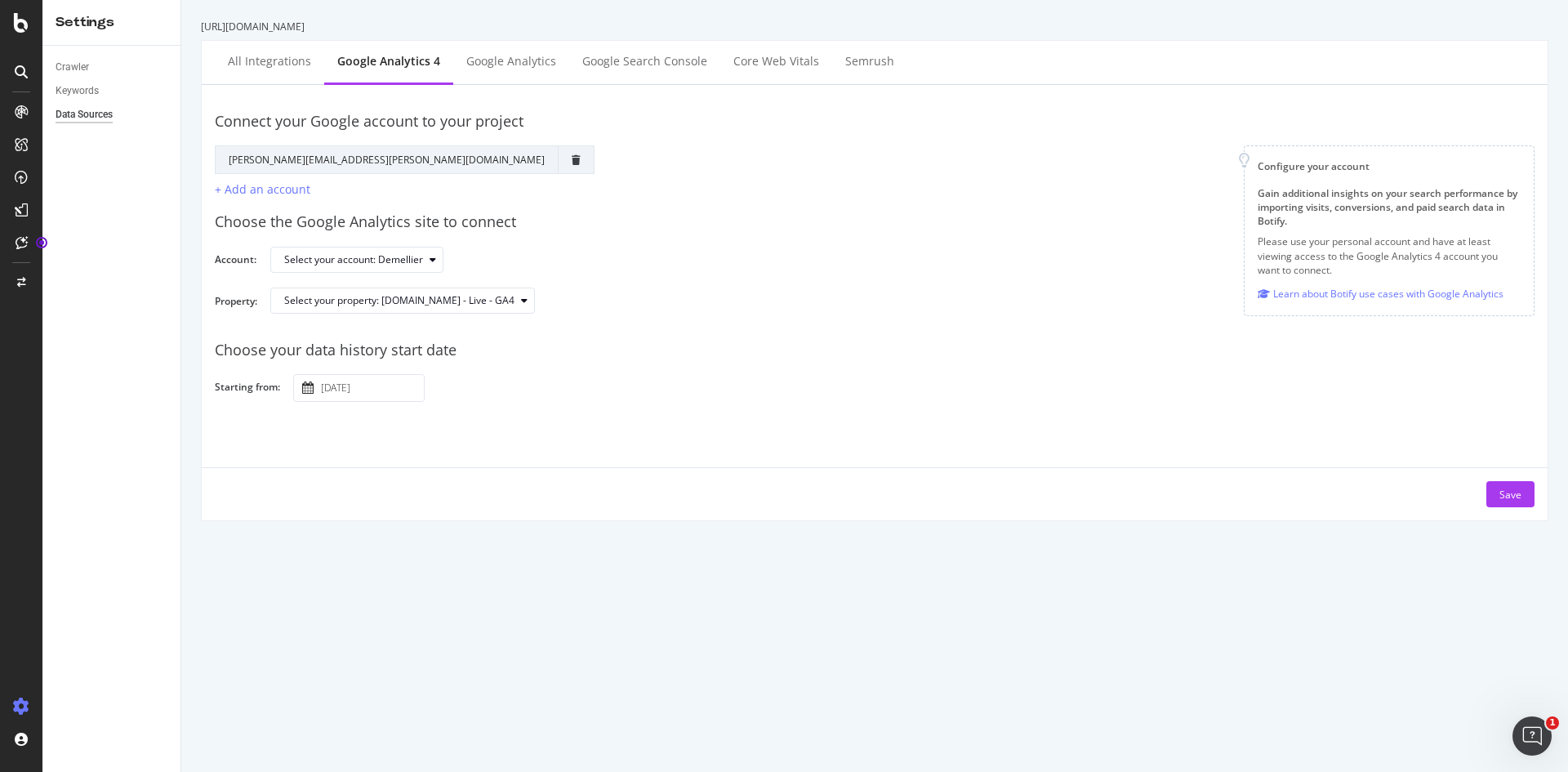
click at [564, 435] on div "Connect your Google account to your project Google Account Action Reconnect Acc…" at bounding box center [874, 303] width 1319 height 409
click at [393, 397] on input "[DATE]" at bounding box center [371, 388] width 106 height 26
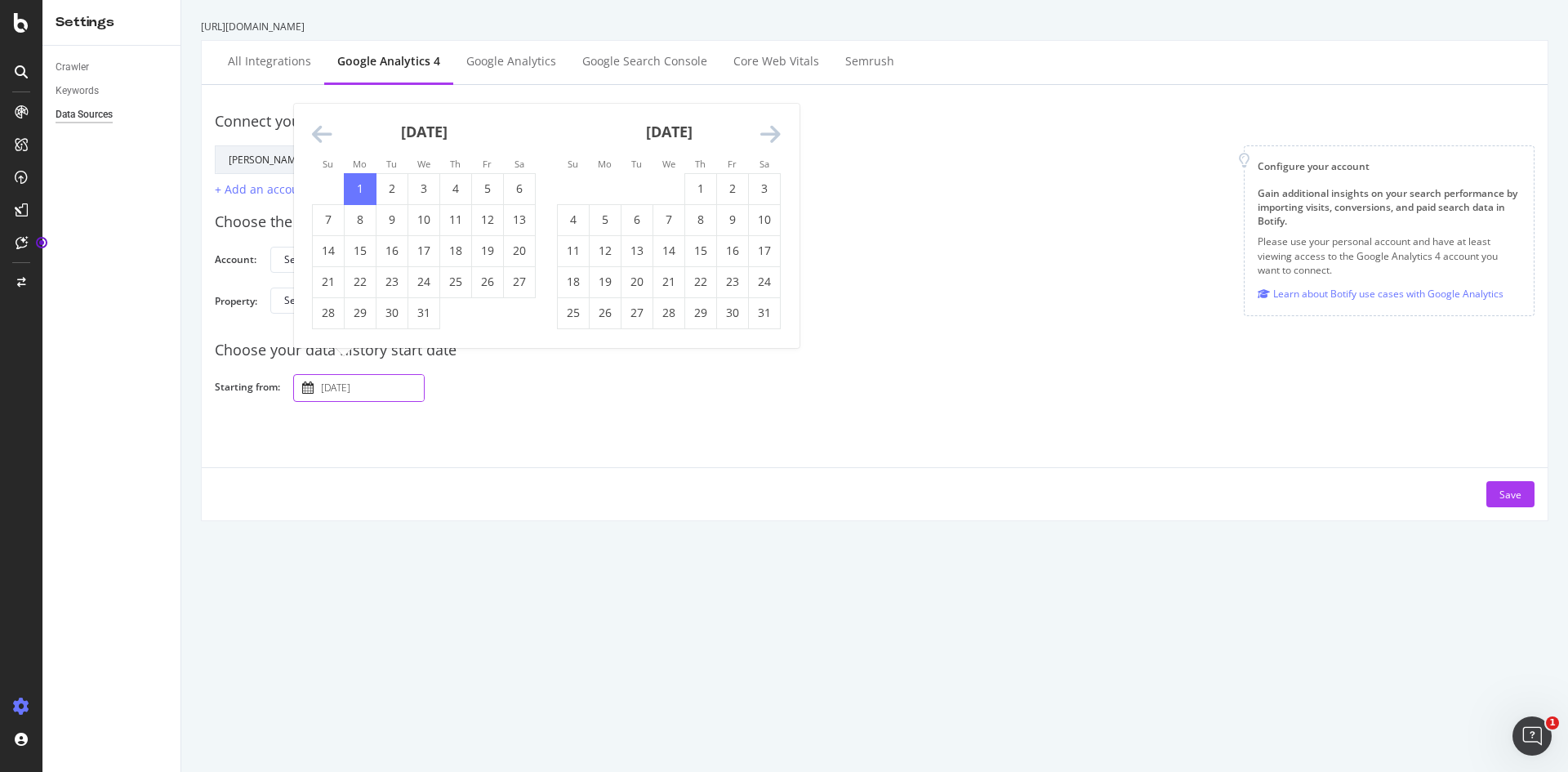
click at [320, 128] on icon "Move backward to switch to the previous month." at bounding box center [322, 135] width 21 height 23
click at [346, 392] on input "[DATE]" at bounding box center [371, 388] width 106 height 26
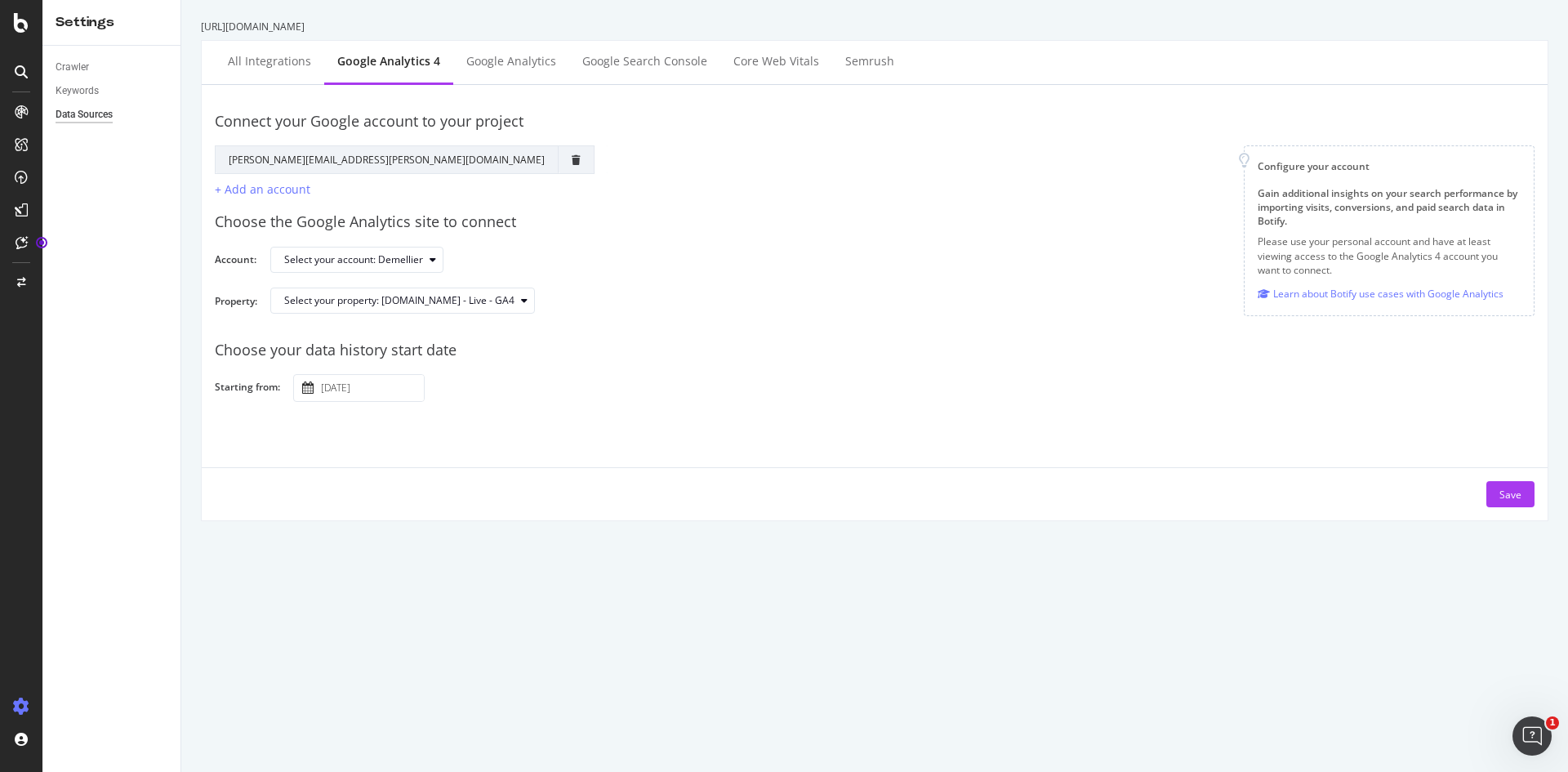
type input "[DATE]"
click at [485, 425] on div "Connect your Google account to your project Google Account Action Reconnect Acc…" at bounding box center [874, 303] width 1319 height 409
